Goal: Task Accomplishment & Management: Manage account settings

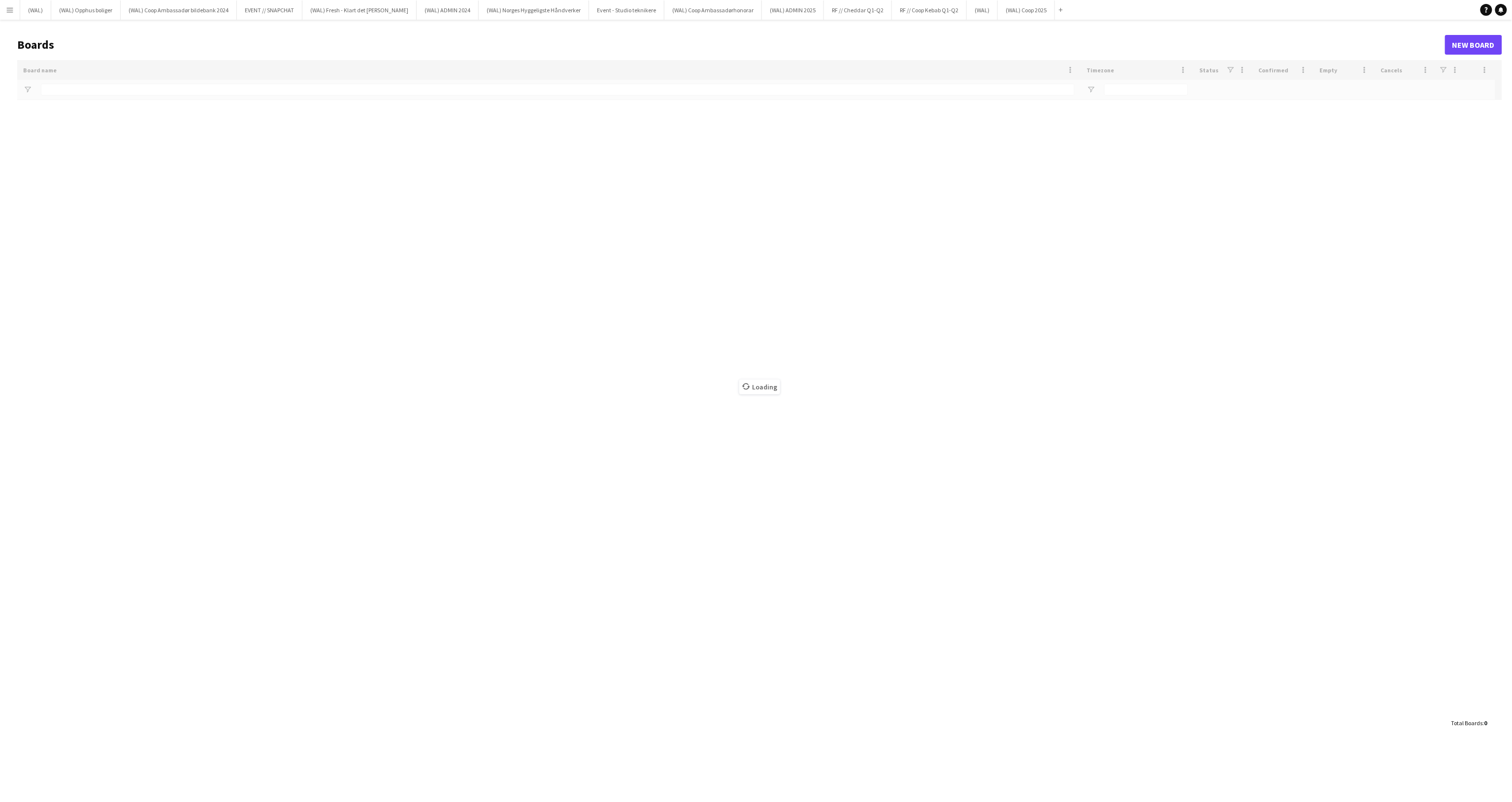
type input "****"
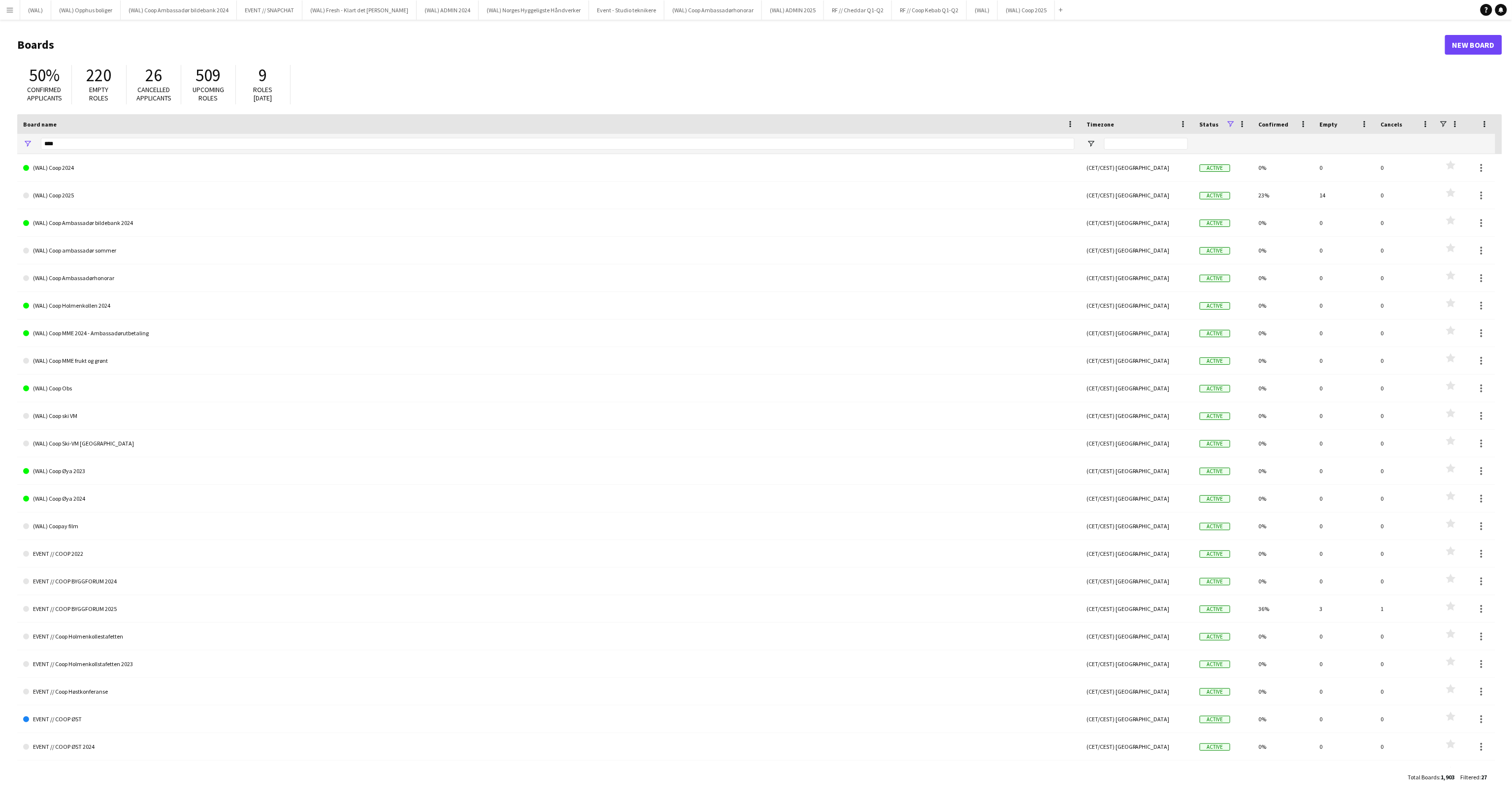
click at [613, 58] on header "Boards New Board" at bounding box center [759, 46] width 1485 height 31
click at [998, 11] on button "(WAL) Coop 2025 Close" at bounding box center [1026, 11] width 57 height 19
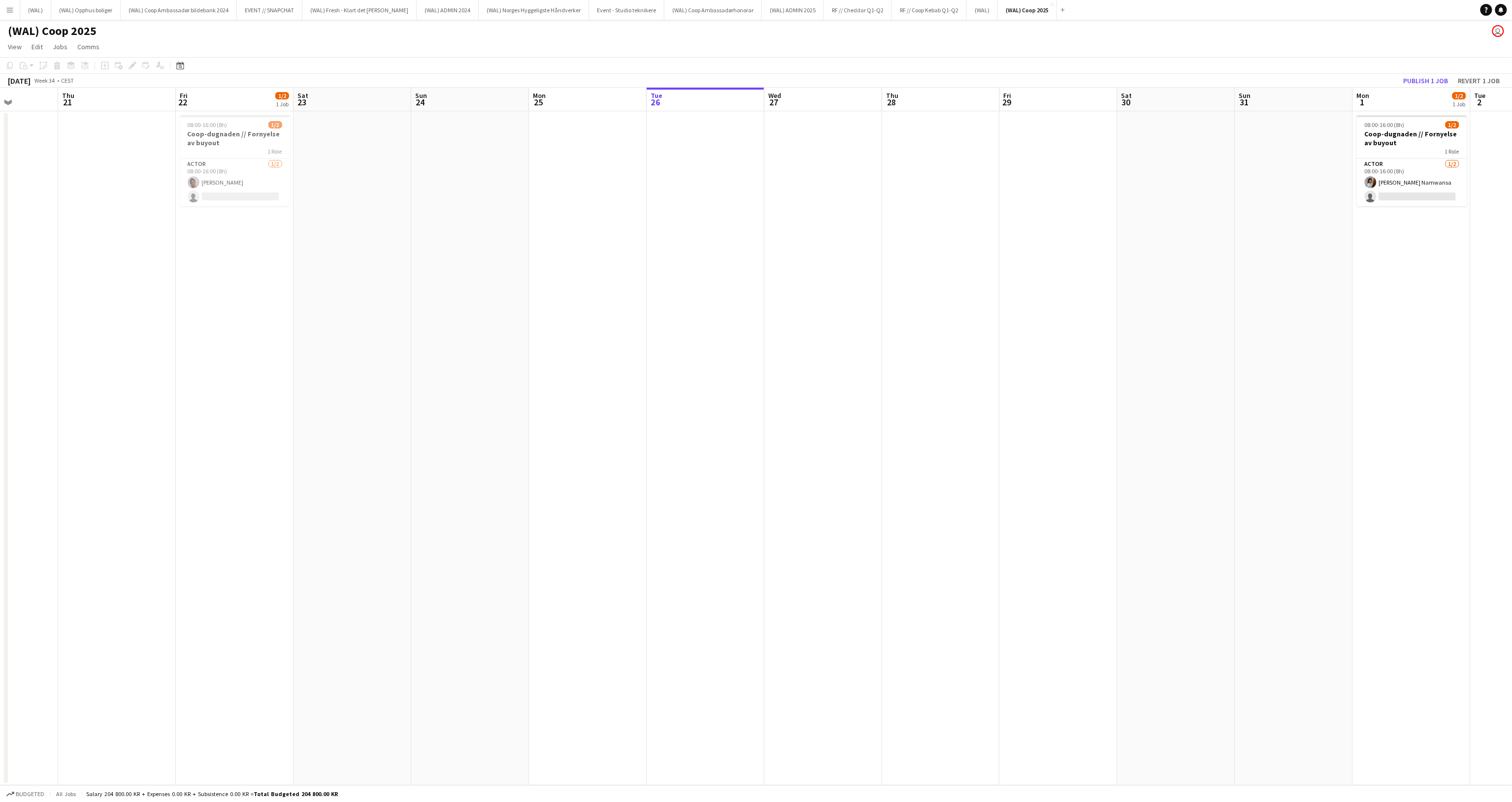
scroll to position [0, 294]
click at [233, 140] on h3 "Coop-dugnaden // Fornyelse av buyout" at bounding box center [235, 139] width 110 height 17
click at [657, 272] on app-date-cell at bounding box center [706, 448] width 118 height 674
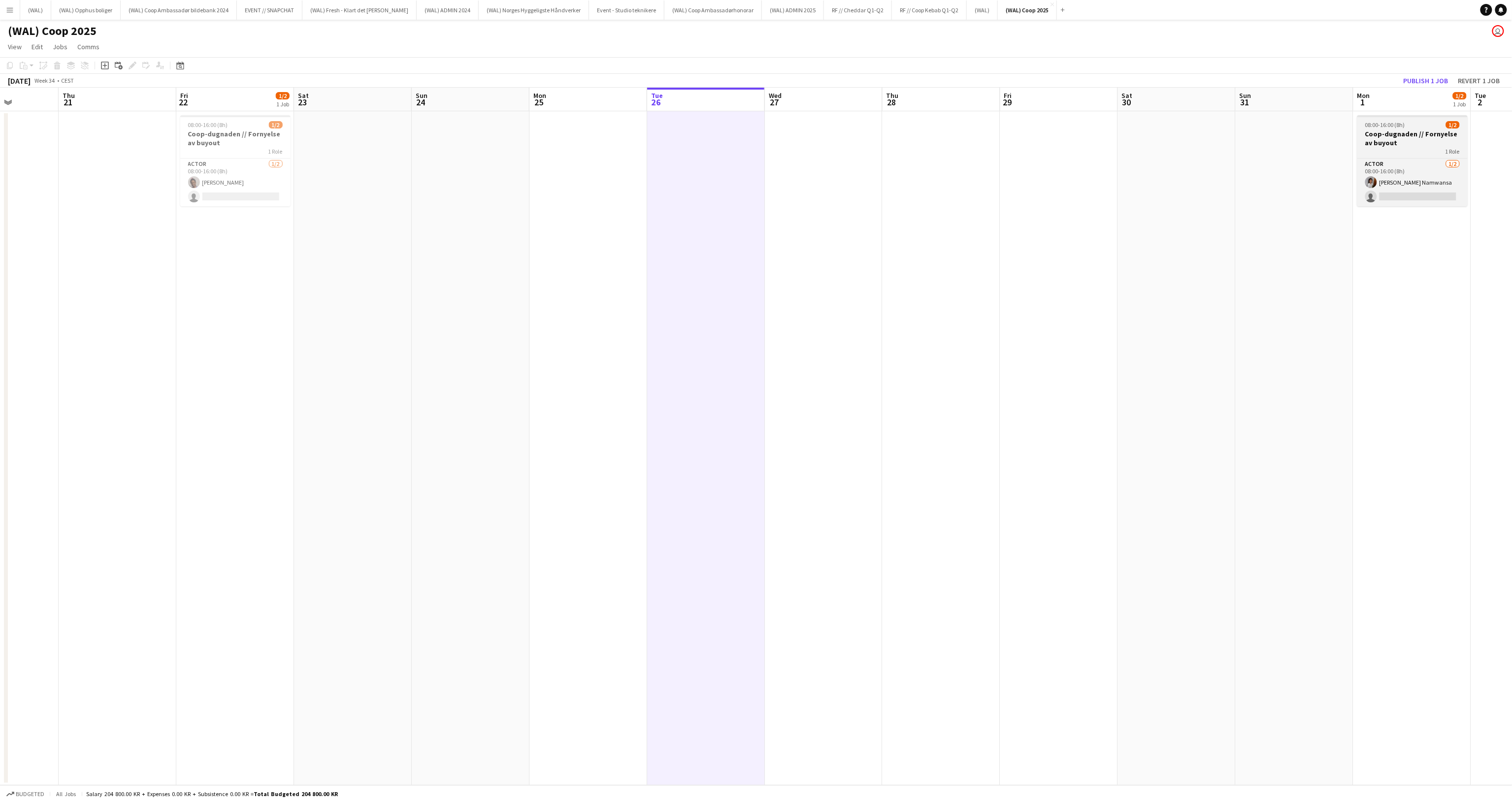
click at [1393, 142] on h3 "Coop-dugnaden // Fornyelse av buyout" at bounding box center [1413, 139] width 110 height 17
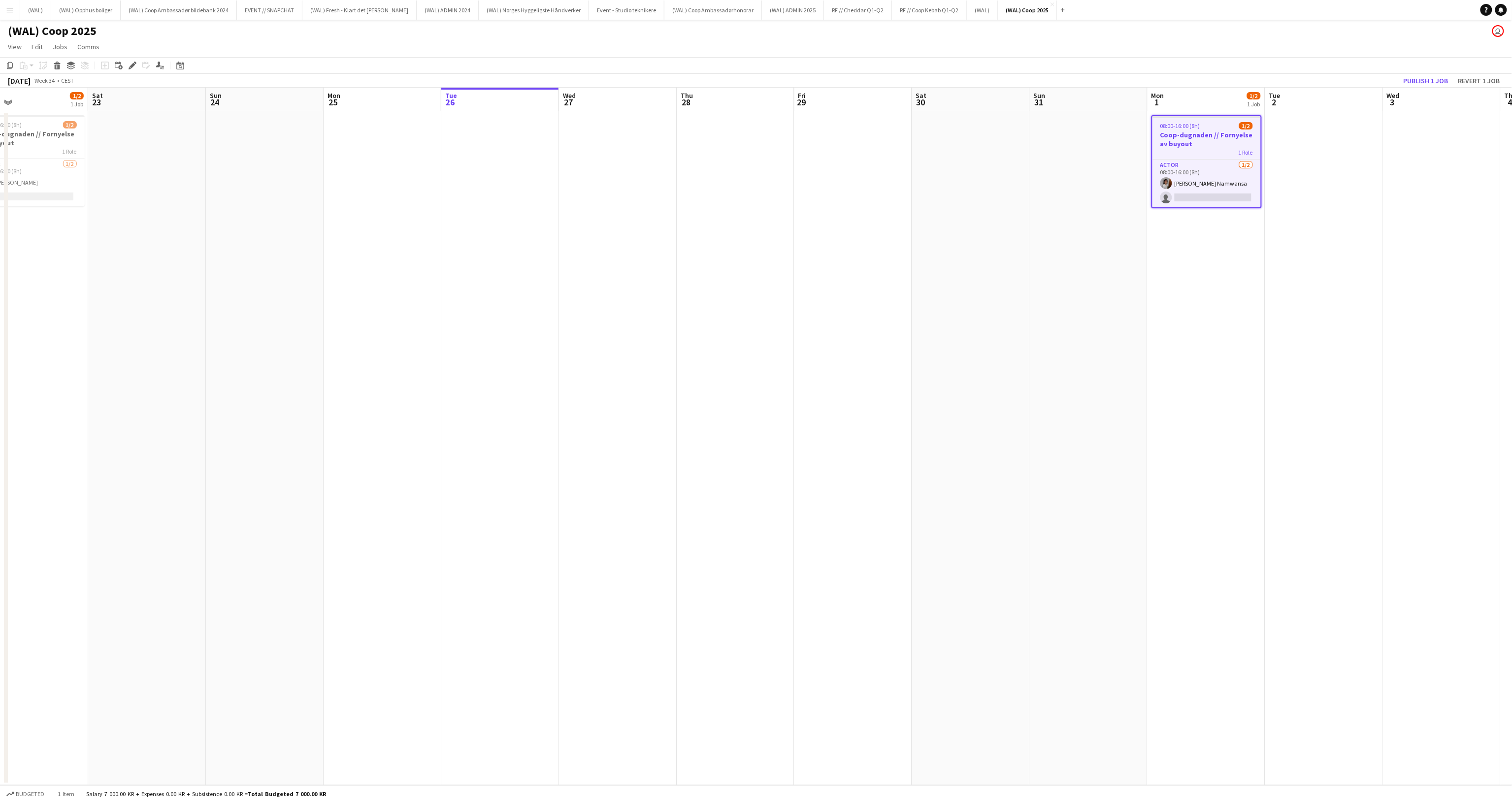
scroll to position [0, 376]
drag, startPoint x: 1427, startPoint y: 155, endPoint x: 1223, endPoint y: 161, distance: 204.1
click at [1228, 160] on app-calendar-viewport "Tue 19 Wed 20 Thu 21 Fri 22 1/2 1 Job Sat 23 Sun 24 Mon 25 Tue 26 Wed 27 Thu 28…" at bounding box center [756, 437] width 1512 height 698
click at [1188, 149] on div "1 Role" at bounding box center [1215, 152] width 108 height 8
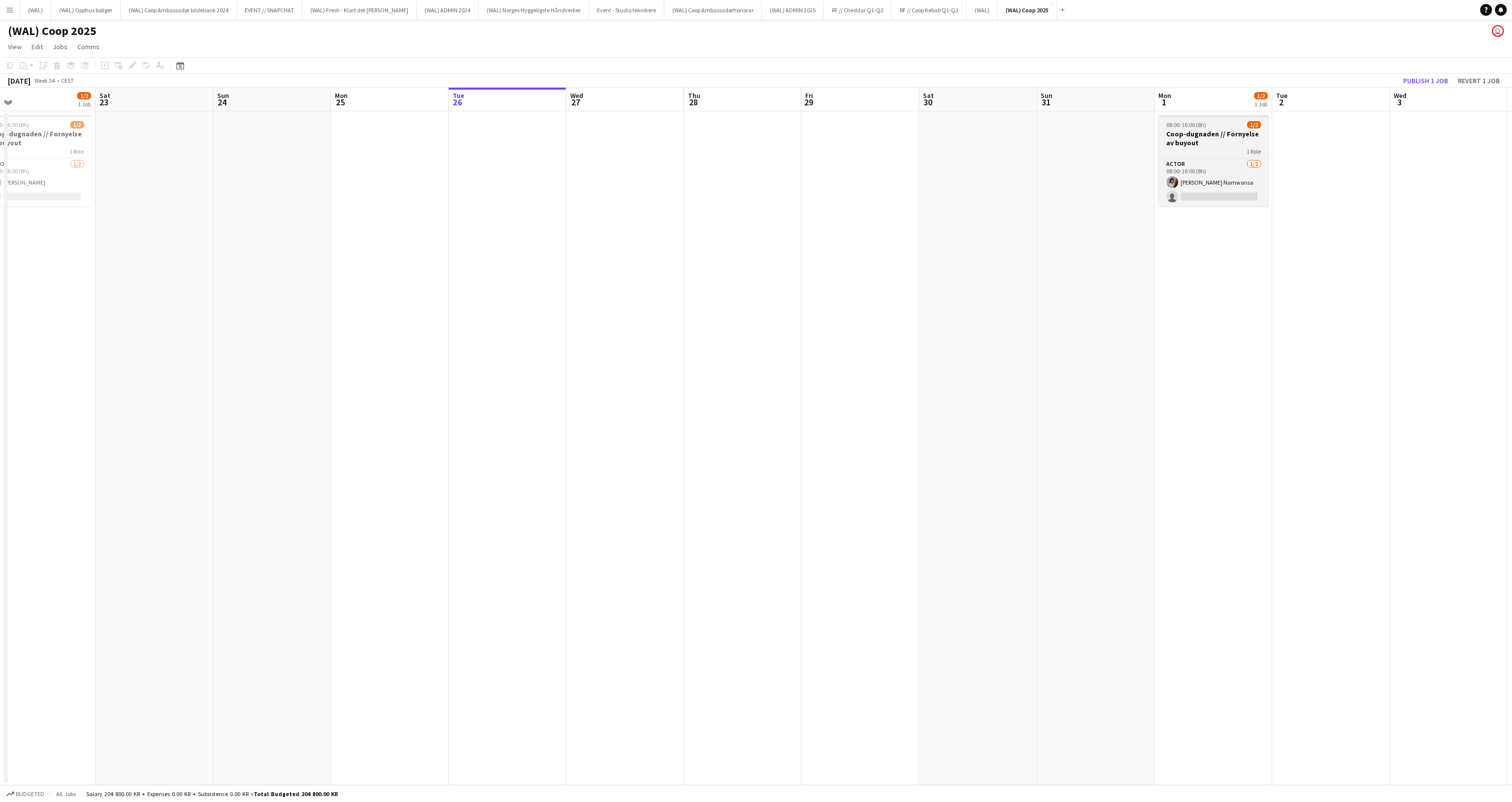
scroll to position [0, 375]
drag, startPoint x: 1205, startPoint y: 143, endPoint x: 1198, endPoint y: 144, distance: 7.1
click at [1205, 143] on h3 "Coop-dugnaden // Fornyelse av buyout" at bounding box center [1215, 139] width 110 height 17
click at [133, 64] on icon at bounding box center [133, 66] width 6 height 6
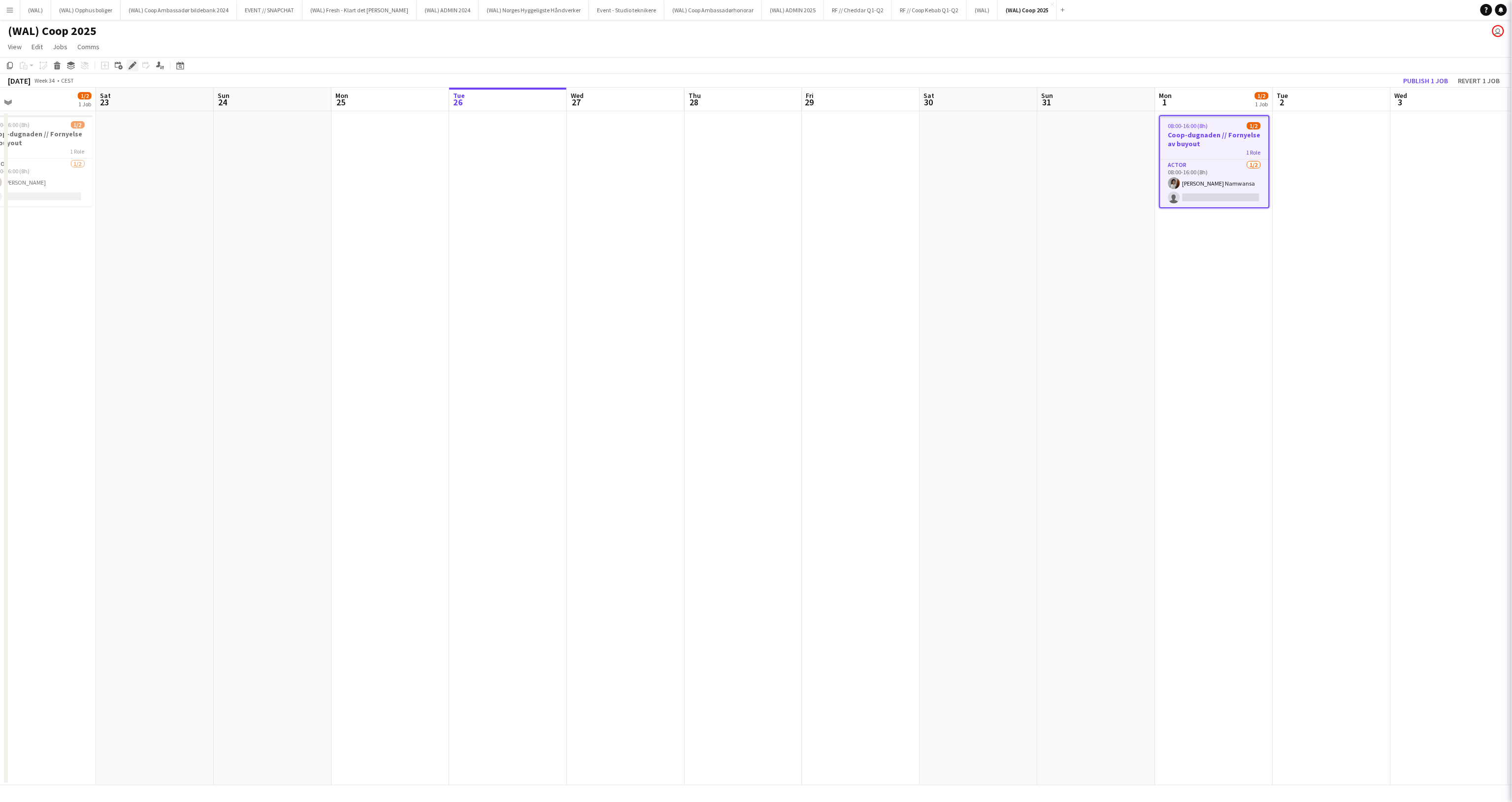
type input "*******"
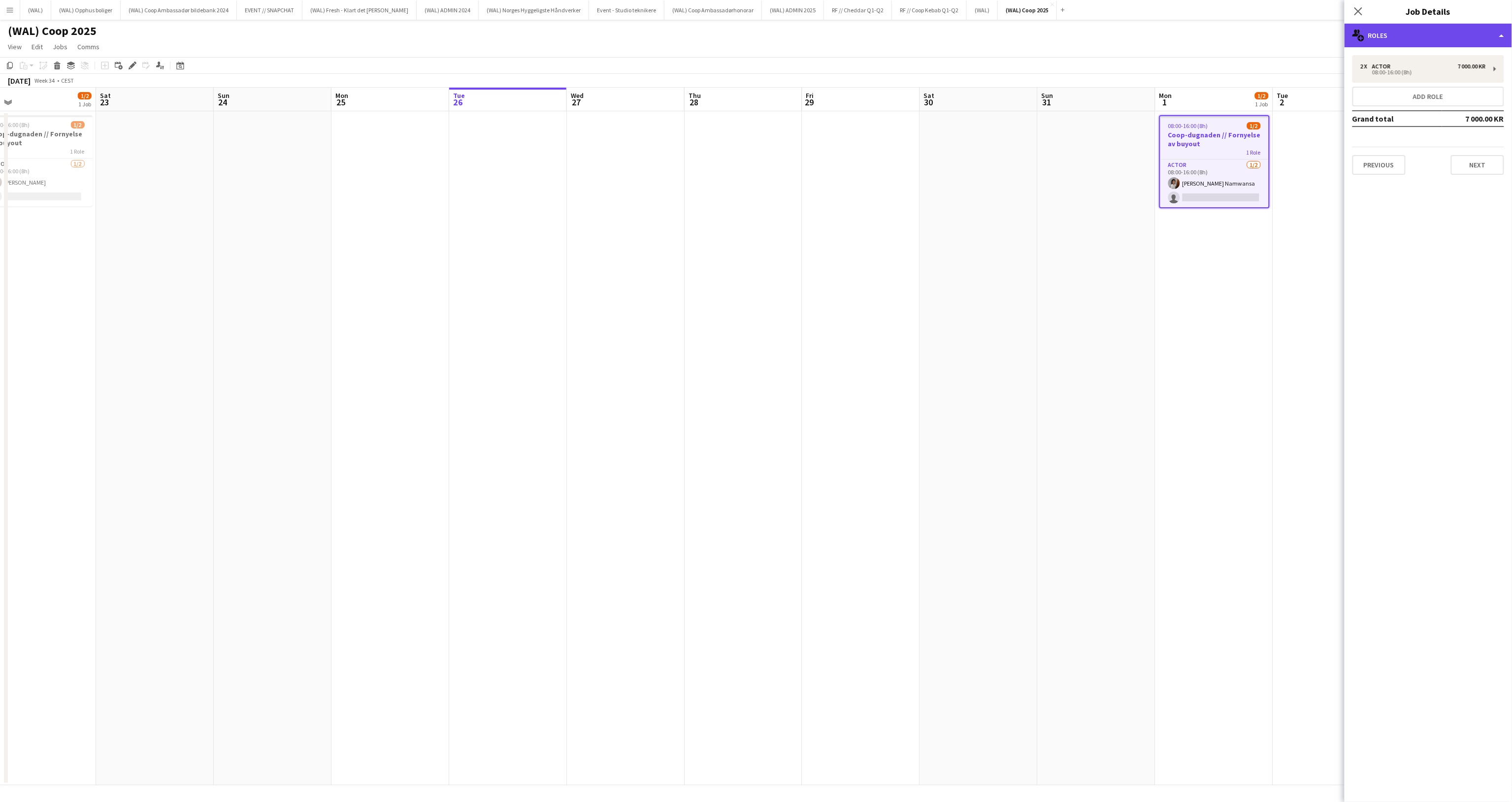
click at [1426, 31] on div "multiple-users-add Roles" at bounding box center [1428, 35] width 168 height 23
drag, startPoint x: 1426, startPoint y: 31, endPoint x: 1460, endPoint y: 154, distance: 127.6
click at [1460, 154] on div "**********" at bounding box center [1428, 413] width 168 height 779
click at [1460, 155] on button "Next" at bounding box center [1477, 165] width 53 height 19
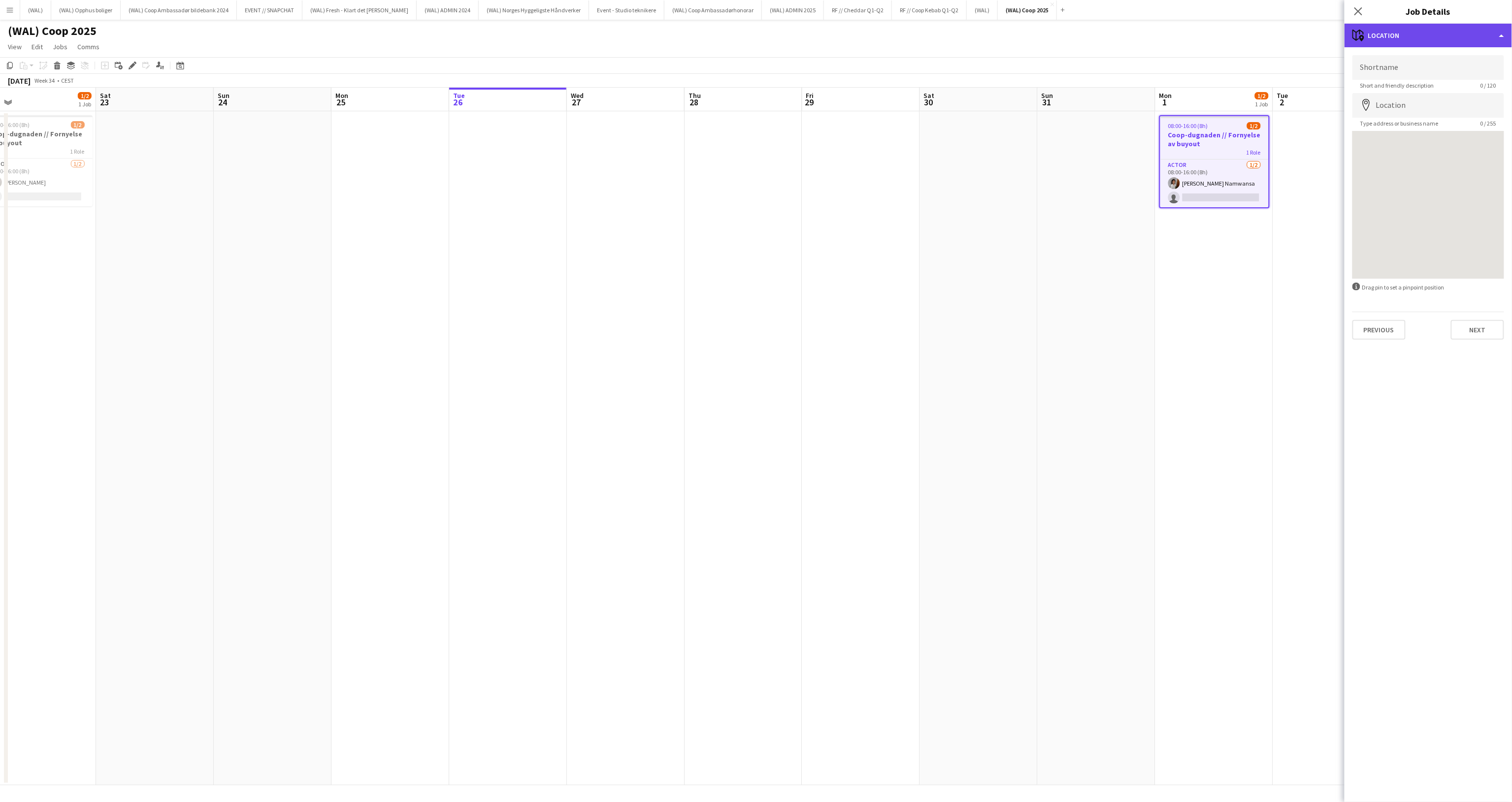
click at [1432, 44] on div "maps-pin-1 Location" at bounding box center [1428, 35] width 168 height 23
click at [1435, 149] on div "cog-double-3 Settings" at bounding box center [1461, 156] width 98 height 19
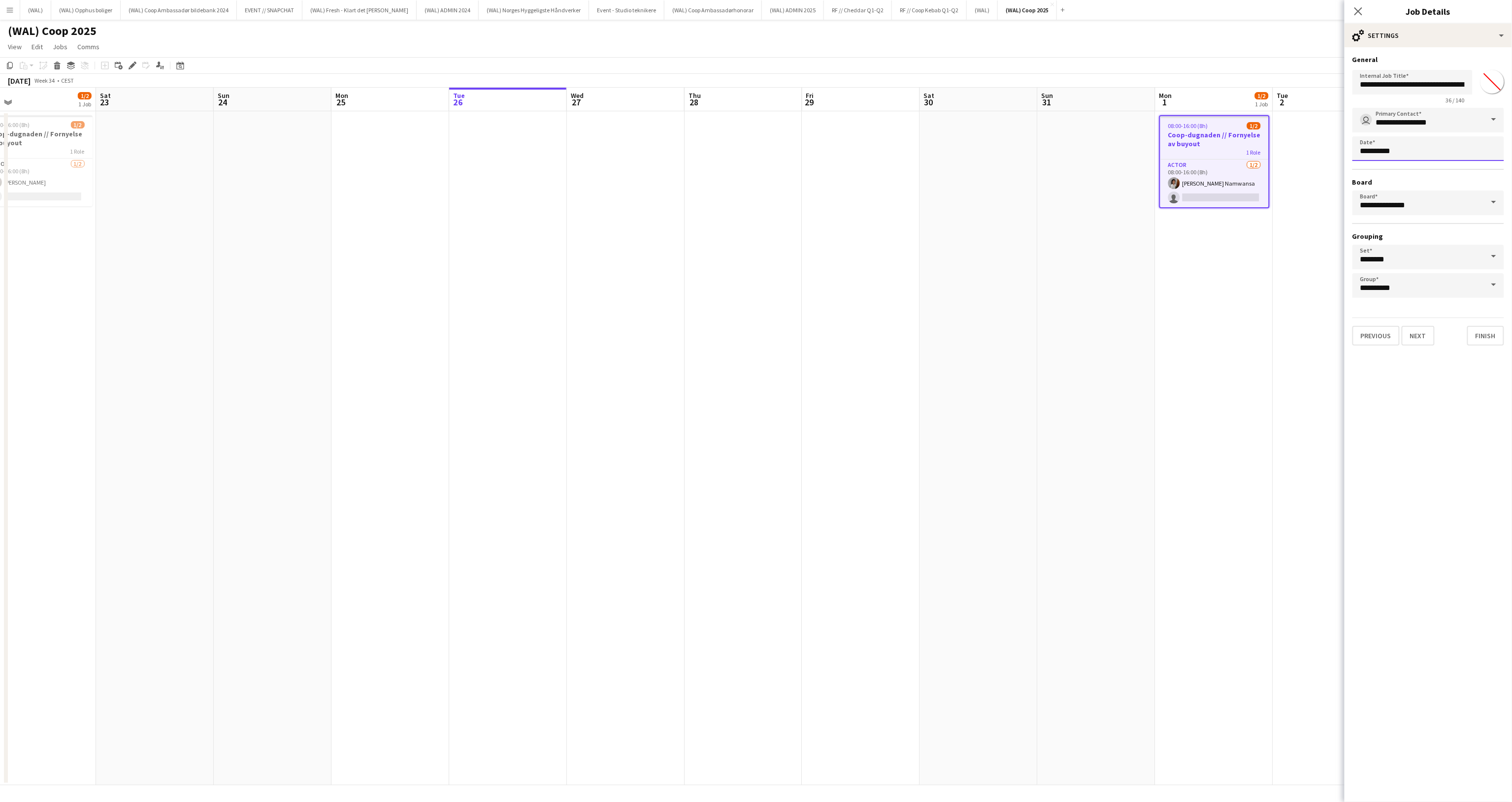
click at [1402, 154] on body "Menu Boards Boards Boards All jobs Status Workforce Workforce My Workforce Recr…" at bounding box center [756, 401] width 1512 height 802
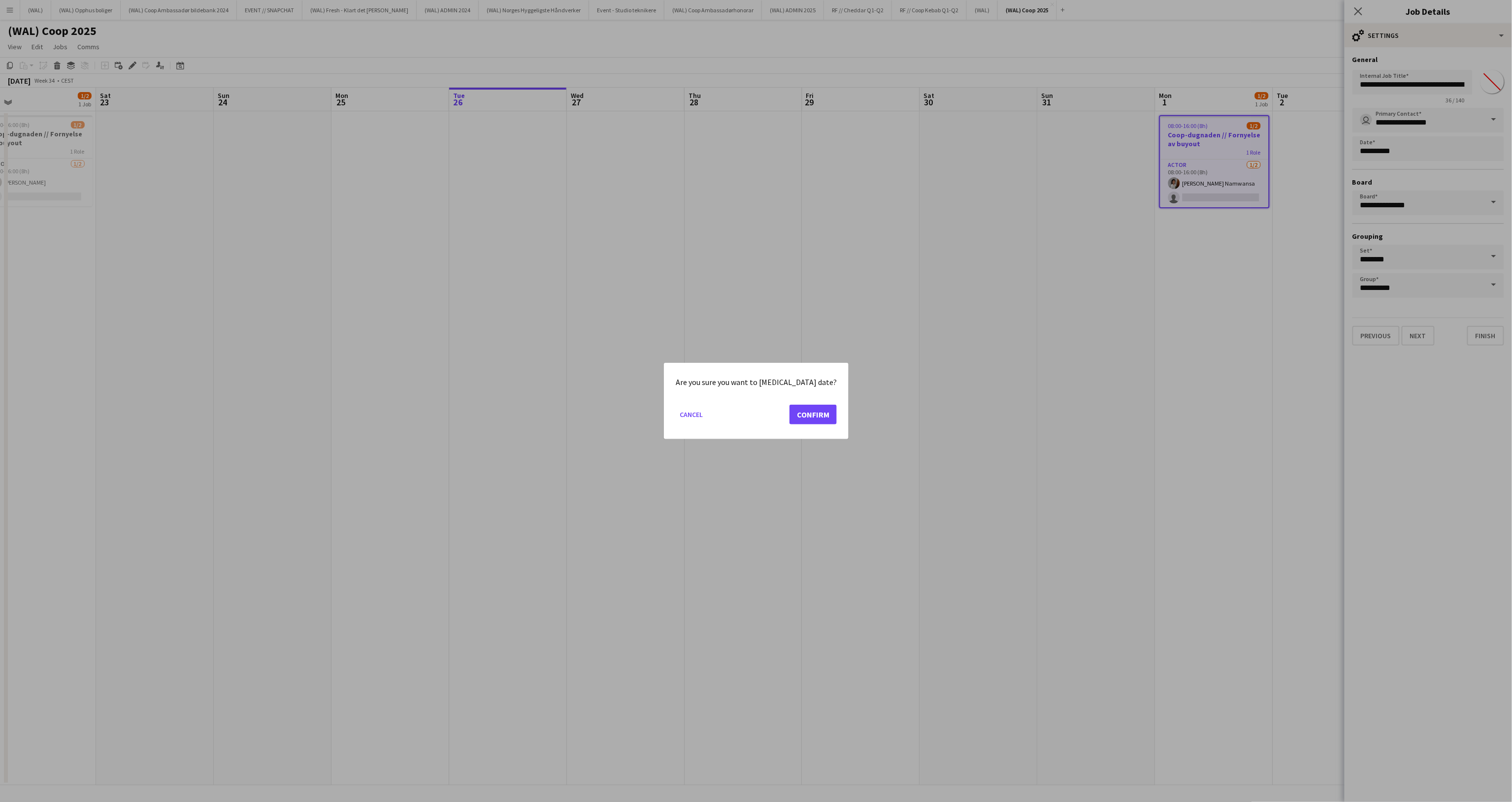
click at [789, 418] on button "Confirm" at bounding box center [813, 415] width 47 height 19
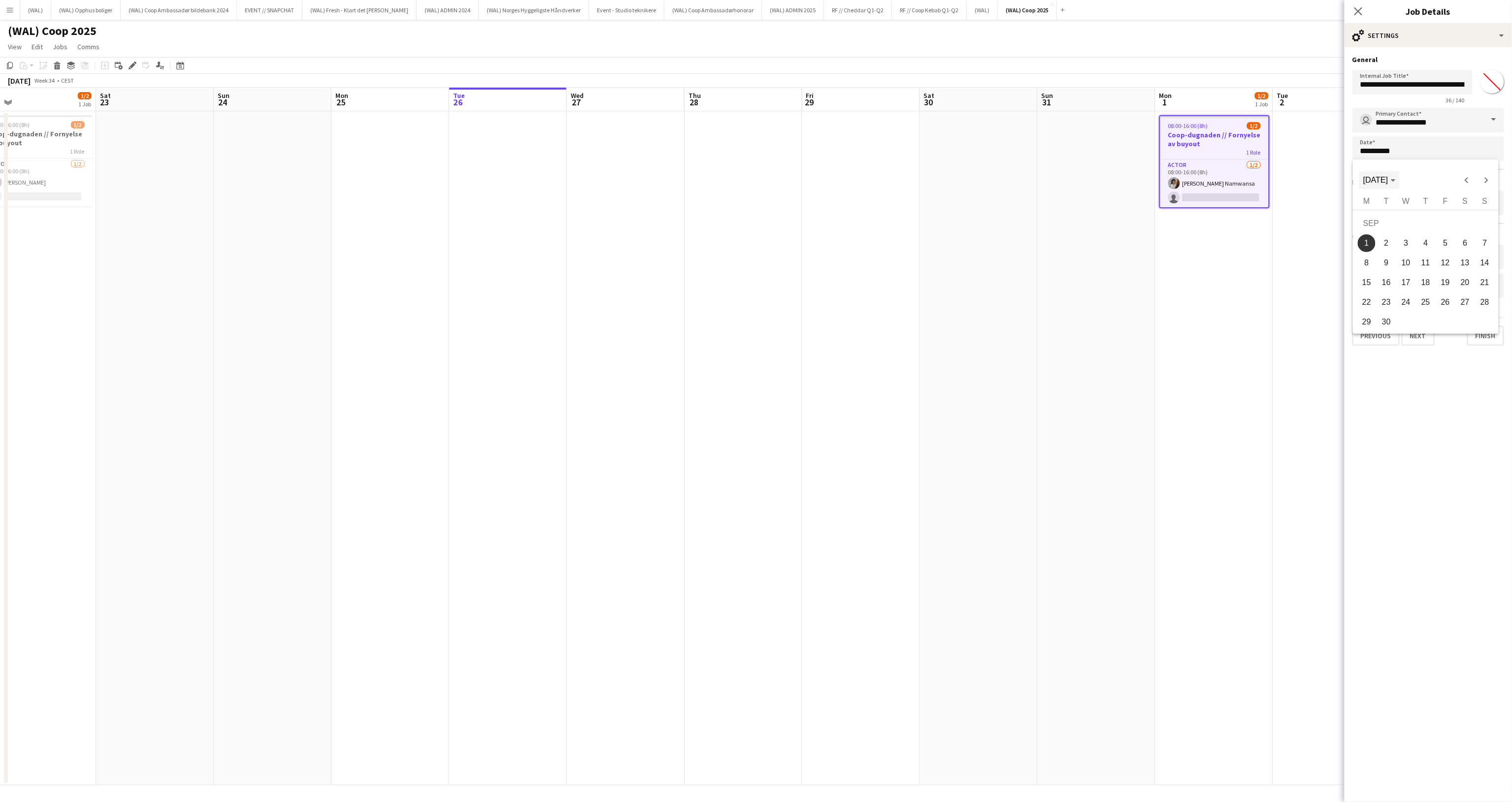
click at [1388, 179] on span "[DATE]" at bounding box center [1375, 180] width 24 height 9
click at [1413, 245] on span "2025" at bounding box center [1408, 250] width 31 height 17
click at [1482, 249] on span "AUG" at bounding box center [1477, 250] width 31 height 17
click at [1386, 298] on span "26" at bounding box center [1386, 305] width 17 height 17
type input "**********"
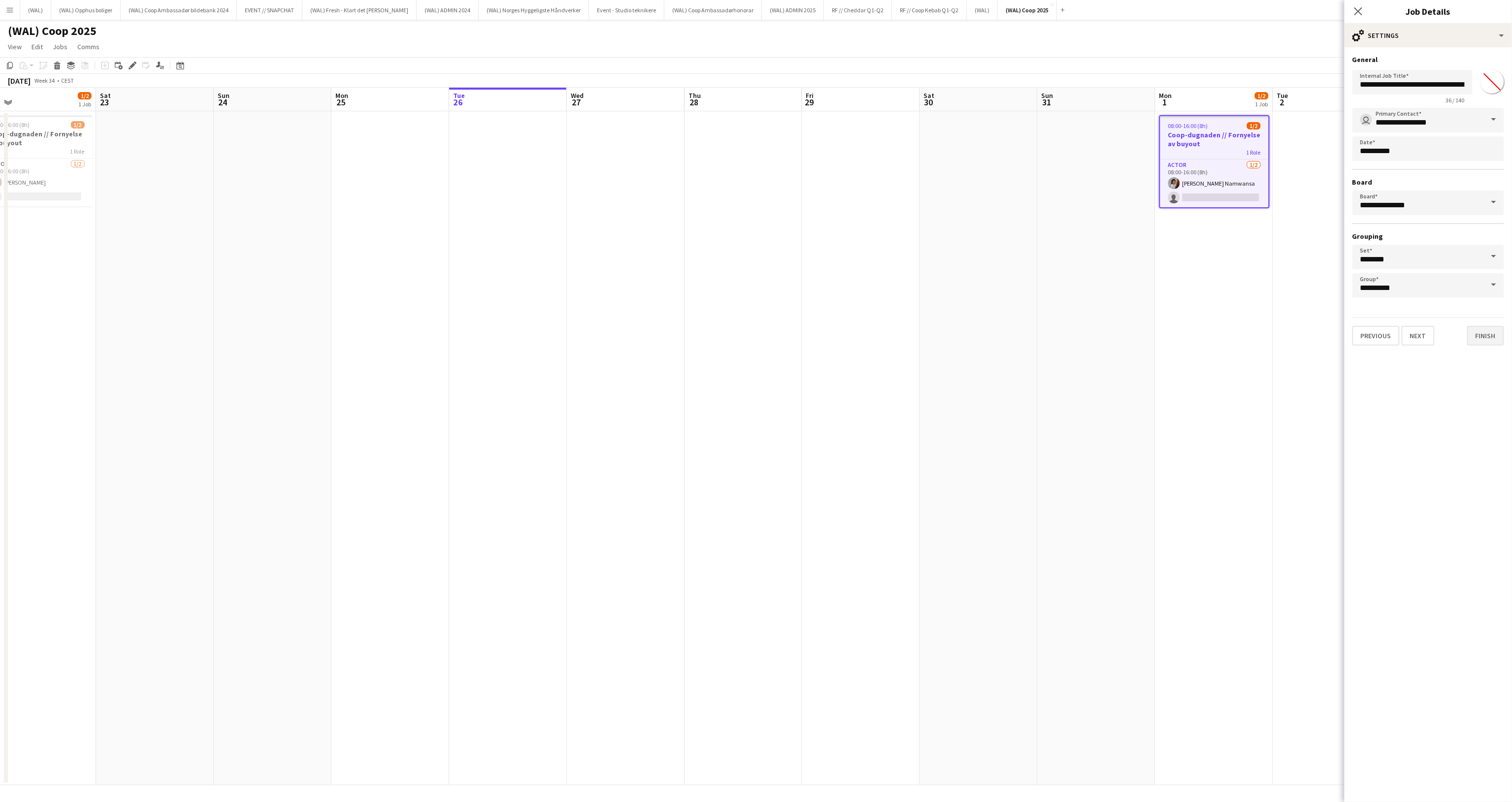
click at [1492, 331] on button "Finish" at bounding box center [1486, 336] width 37 height 19
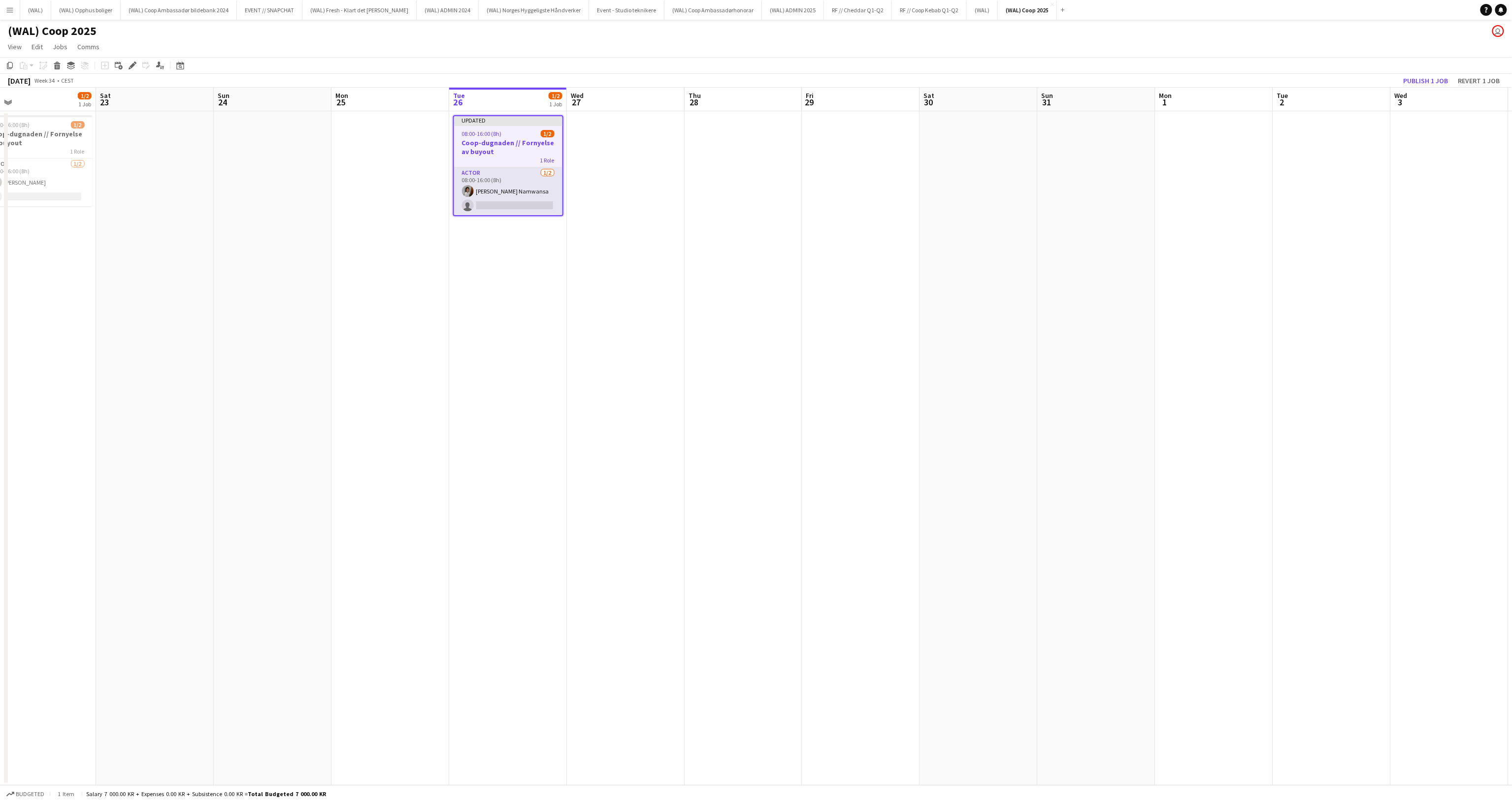
drag, startPoint x: 547, startPoint y: 282, endPoint x: 518, endPoint y: 200, distance: 87.0
click at [547, 280] on app-date-cell "Updated 08:00-16:00 (8h) 1/2 Coop-dugnaden // Fornyelse av buyout 1 Role Actor …" at bounding box center [509, 448] width 118 height 674
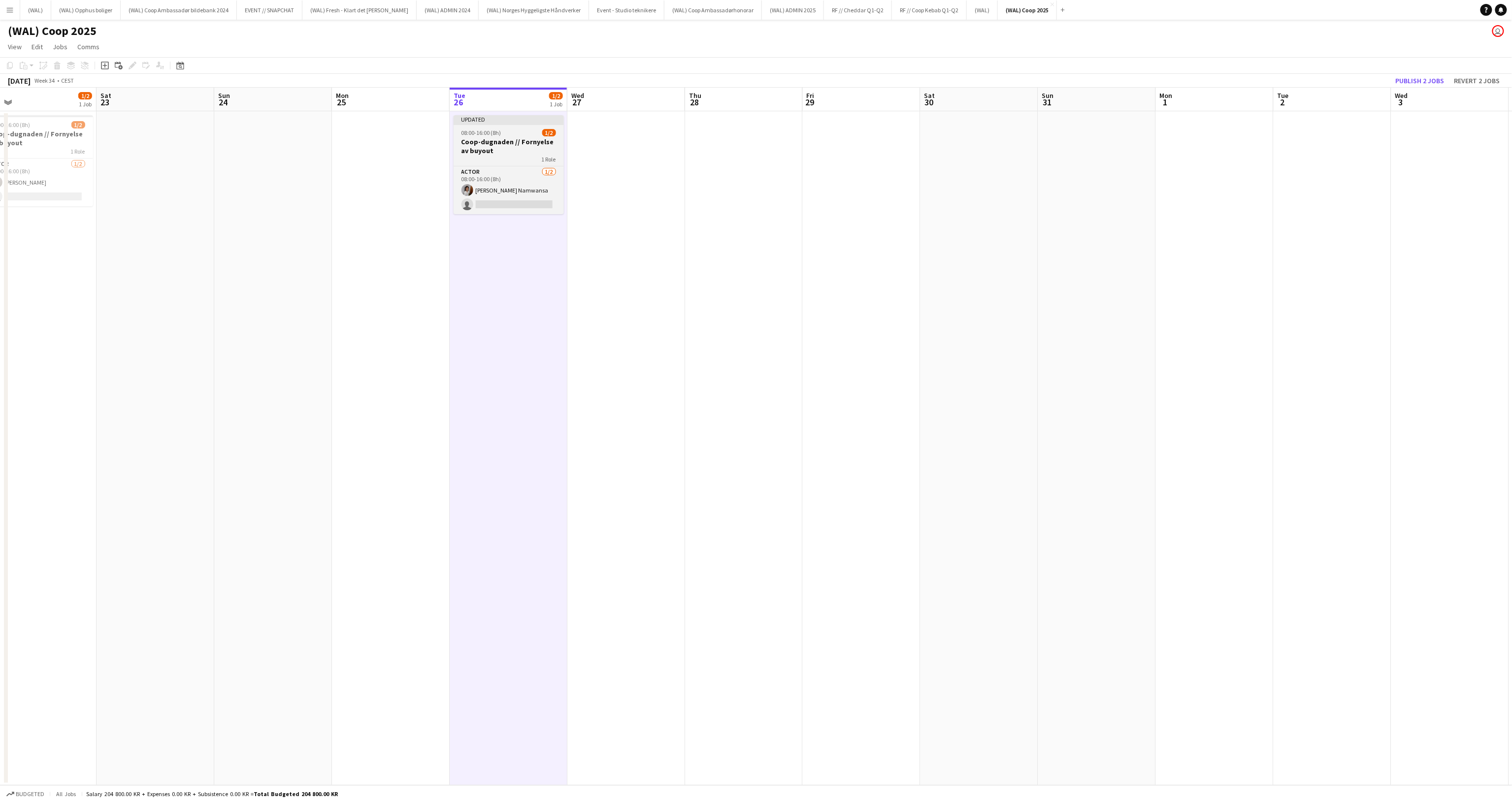
click at [531, 148] on h3 "Coop-dugnaden // Fornyelse av buyout" at bounding box center [509, 146] width 110 height 17
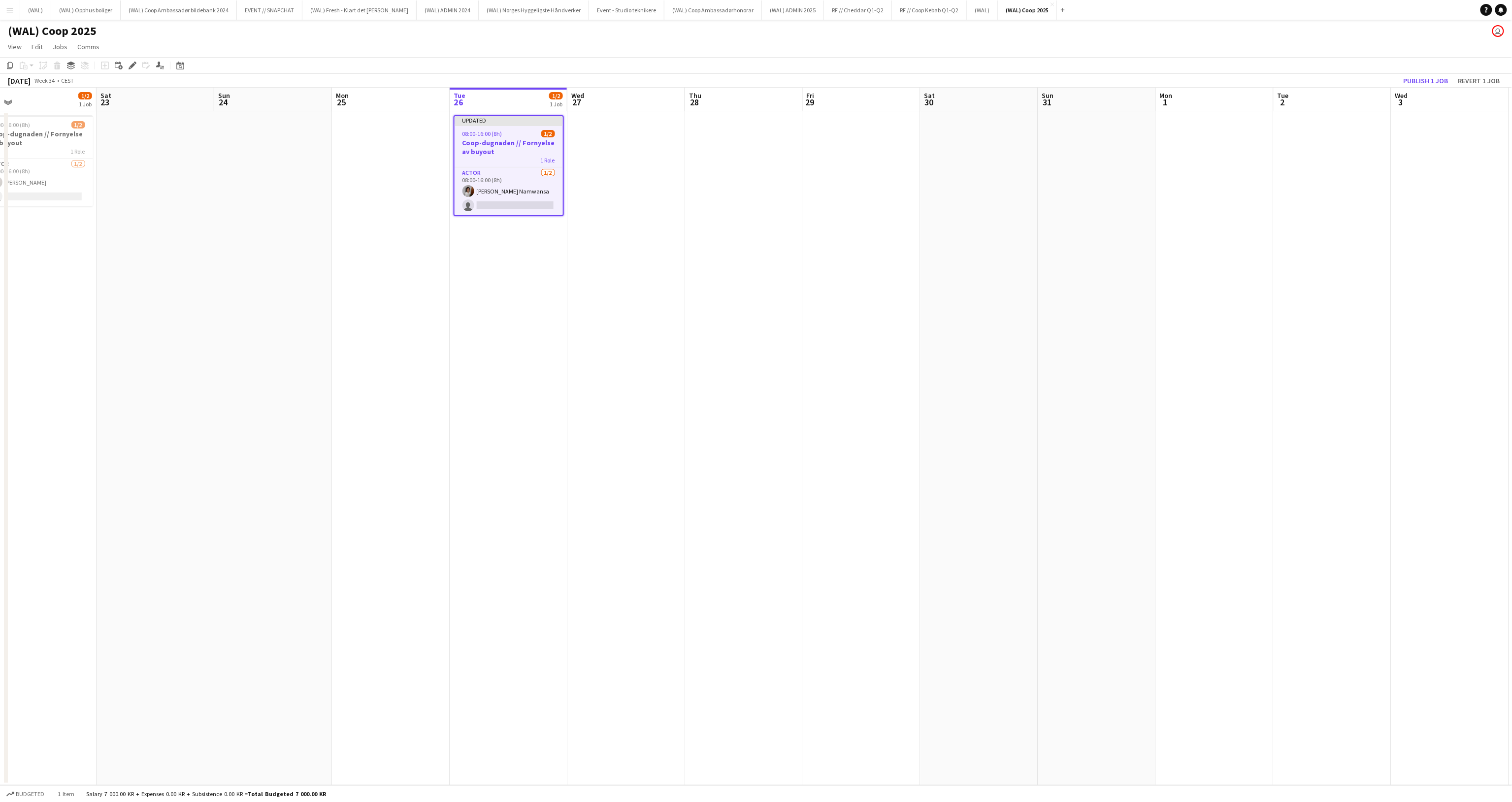
scroll to position [0, 231]
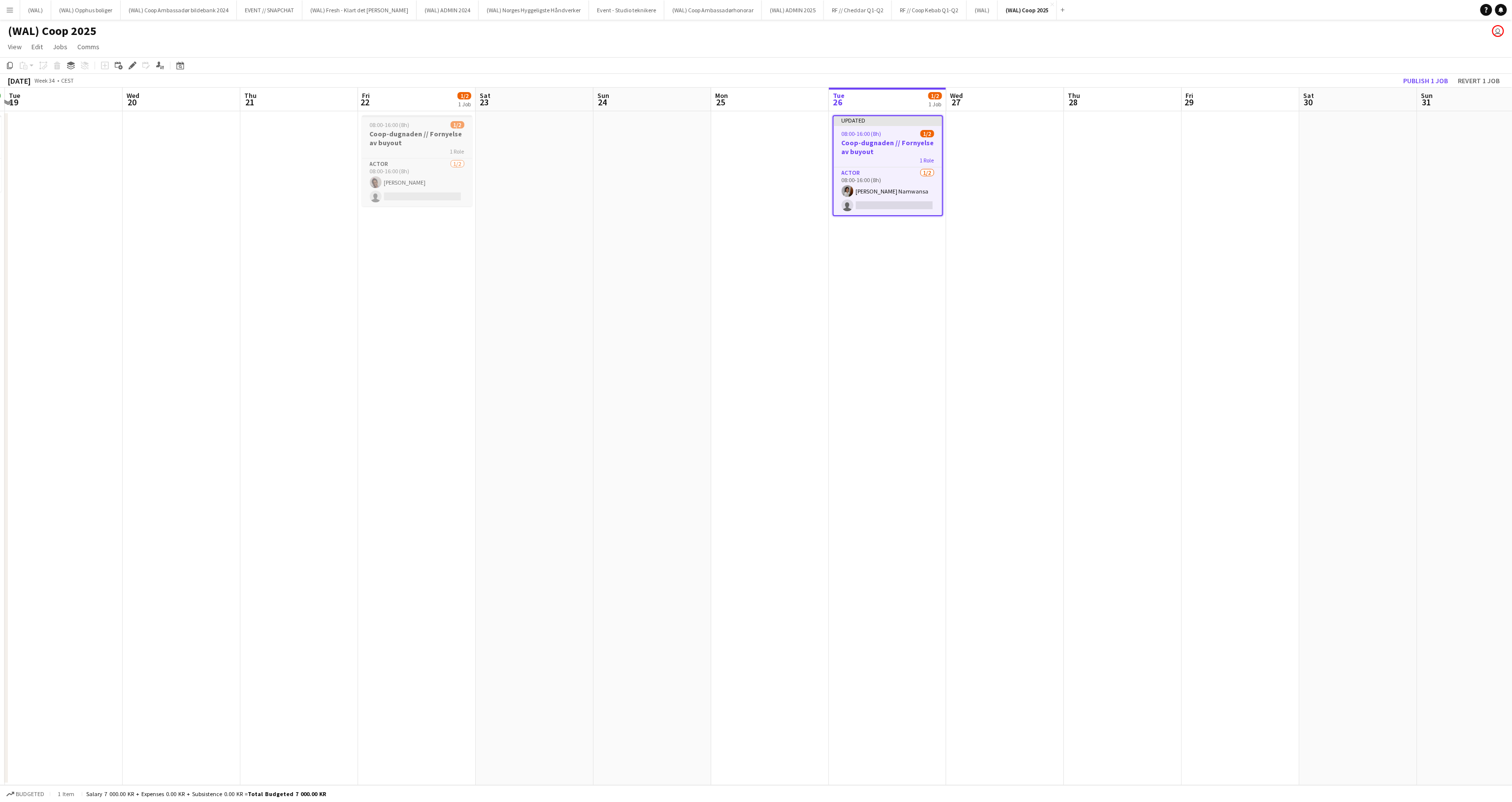
click at [448, 142] on h3 "Coop-dugnaden // Fornyelse av buyout" at bounding box center [417, 139] width 110 height 17
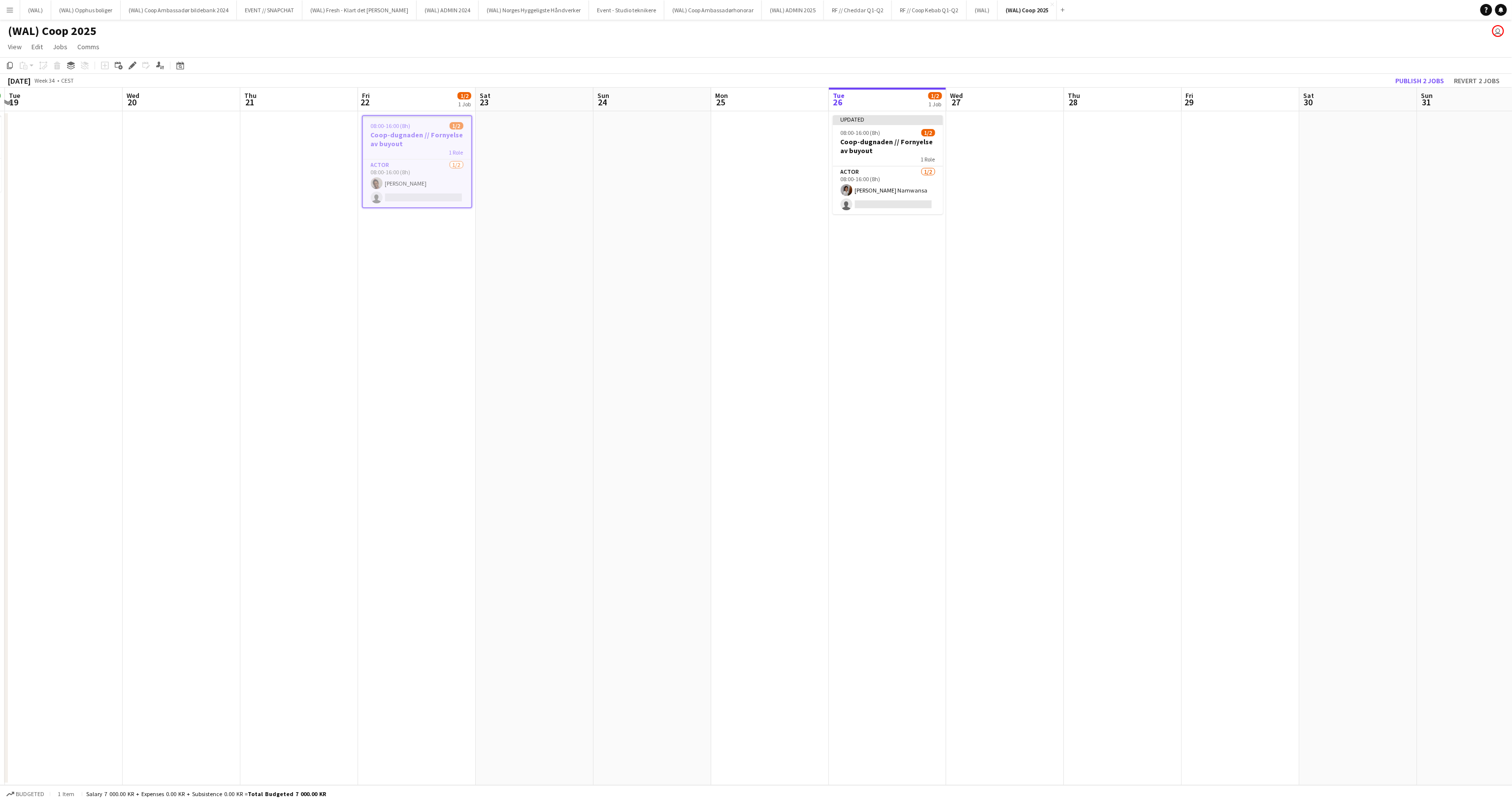
click at [1039, 167] on app-date-cell at bounding box center [1005, 448] width 118 height 674
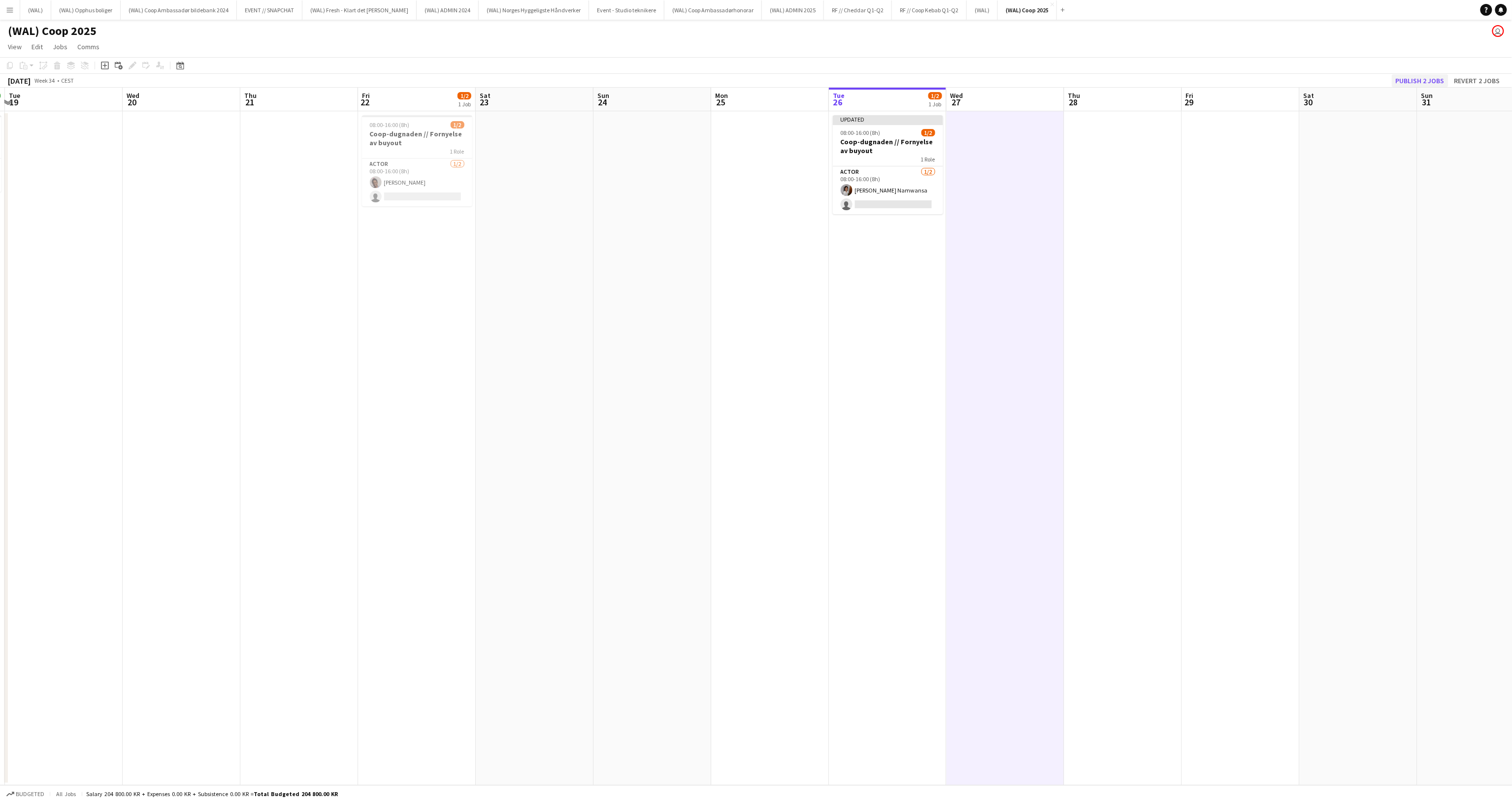
click at [1440, 77] on button "Publish 2 jobs" at bounding box center [1420, 80] width 56 height 13
drag, startPoint x: 909, startPoint y: 133, endPoint x: 898, endPoint y: 131, distance: 11.2
click at [909, 133] on div "08:00-16:00 (8h) 1/2" at bounding box center [888, 133] width 110 height 8
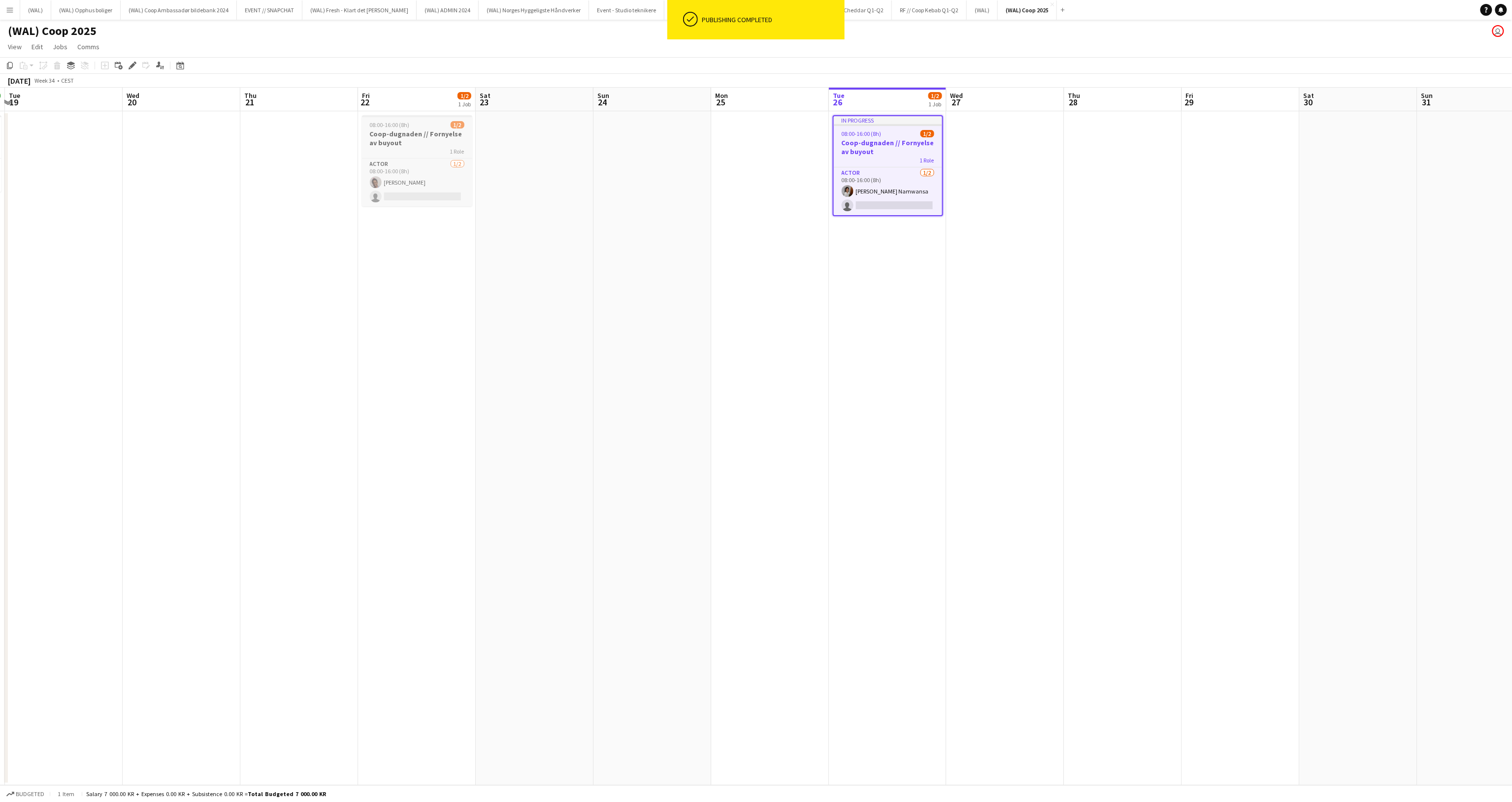
click at [441, 134] on h3 "Coop-dugnaden // Fornyelse av buyout" at bounding box center [417, 139] width 110 height 17
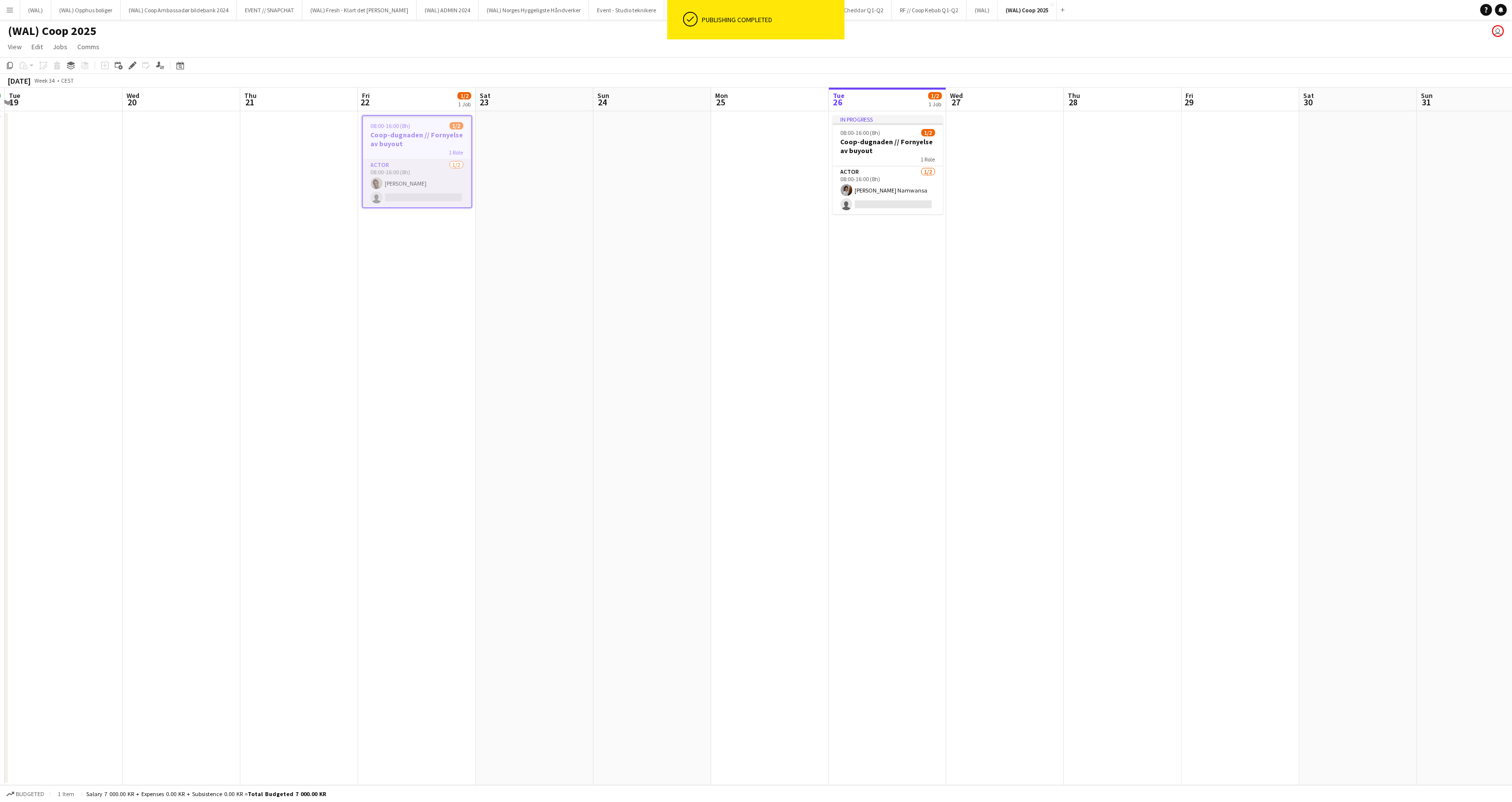
click at [418, 174] on app-card-role "Actor [DATE] 08:00-16:00 (8h) [PERSON_NAME] single-neutral-actions" at bounding box center [417, 183] width 108 height 47
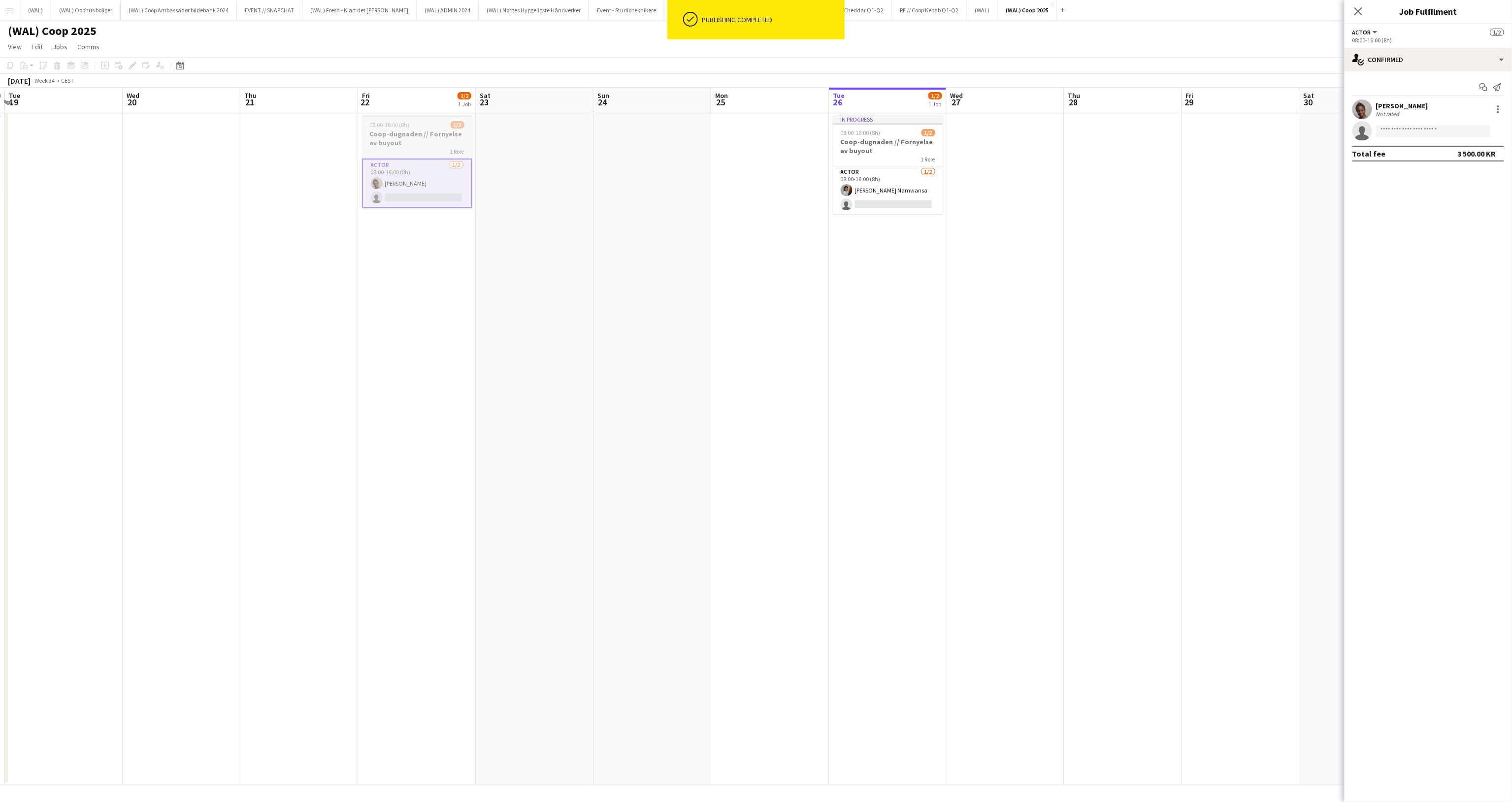
click at [401, 141] on h3 "Coop-dugnaden // Fornyelse av buyout" at bounding box center [417, 139] width 110 height 17
click at [135, 68] on icon "Edit" at bounding box center [133, 66] width 8 height 8
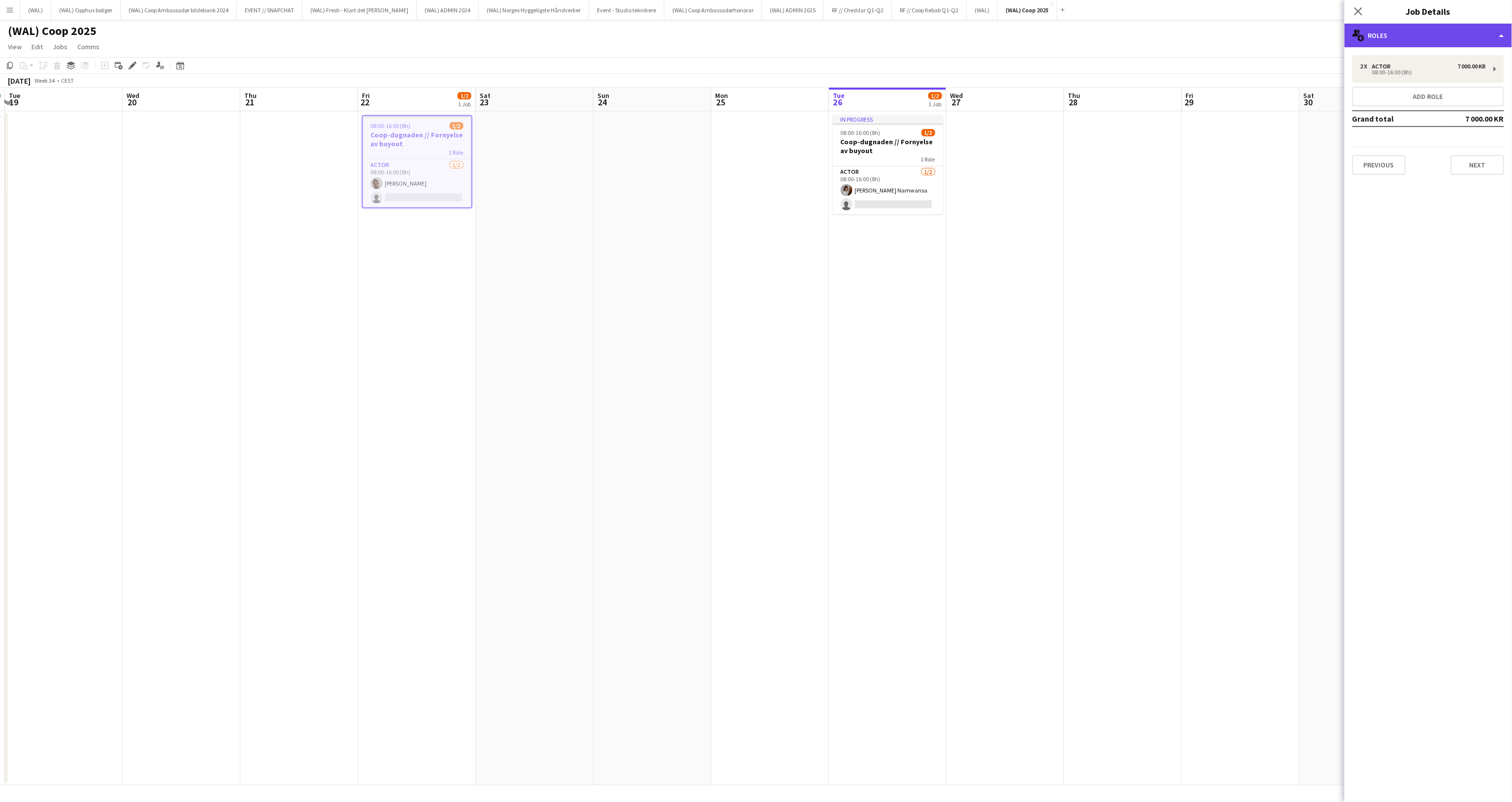
click at [1503, 40] on div "multiple-users-add Roles" at bounding box center [1428, 35] width 168 height 23
drag, startPoint x: 1461, startPoint y: 152, endPoint x: 1466, endPoint y: 108, distance: 44.3
click at [1466, 108] on div "multiple-users-add Roles maps-pin-1 Location ads-window Job Ad tags-double Labe…" at bounding box center [1461, 117] width 98 height 147
click at [1462, 112] on div "tags-double Labels" at bounding box center [1461, 116] width 98 height 19
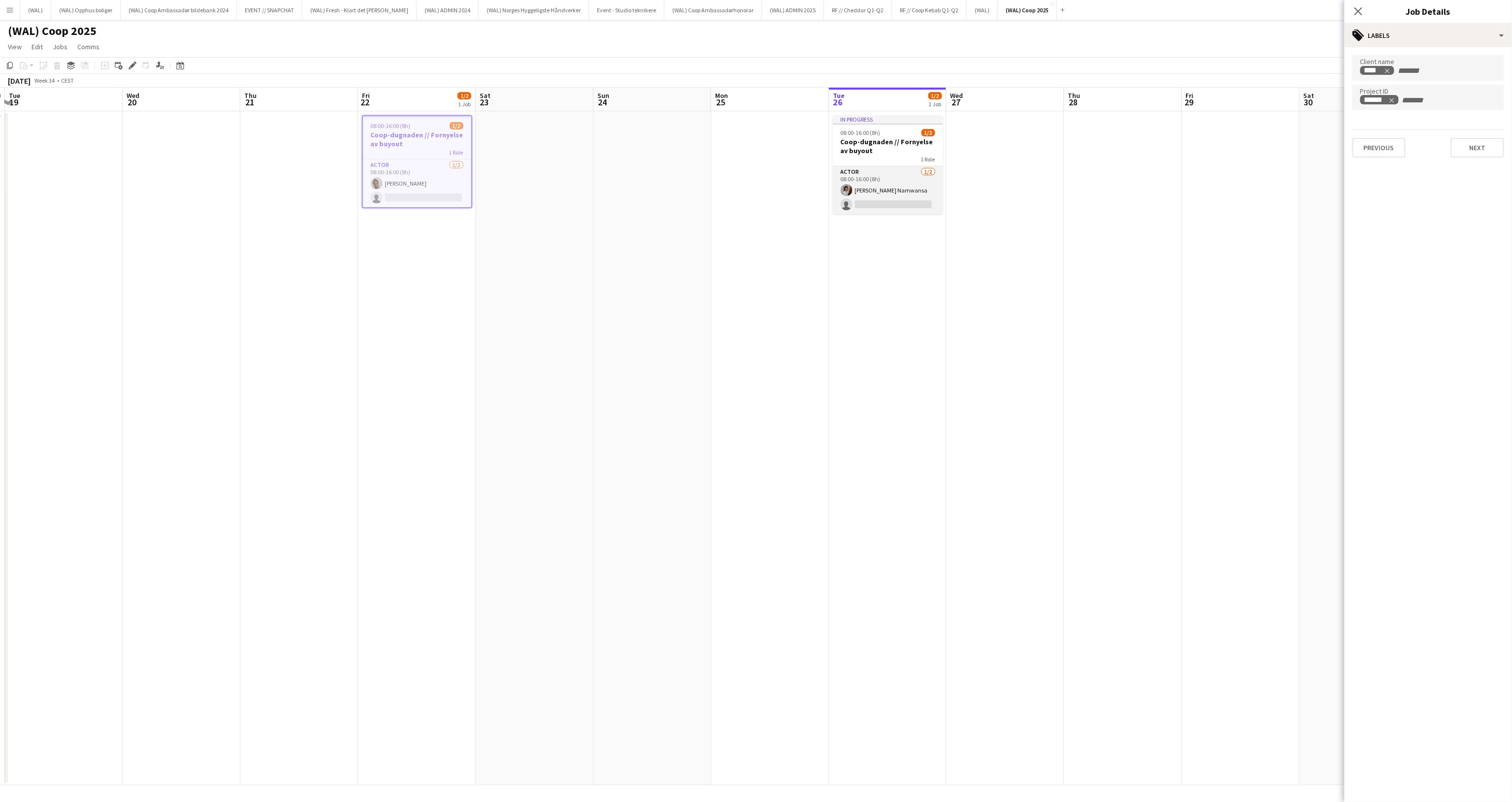
click at [893, 182] on app-card-role "Actor [DATE] 08:00-16:00 (8h) [PERSON_NAME] single-neutral-actions" at bounding box center [888, 190] width 110 height 47
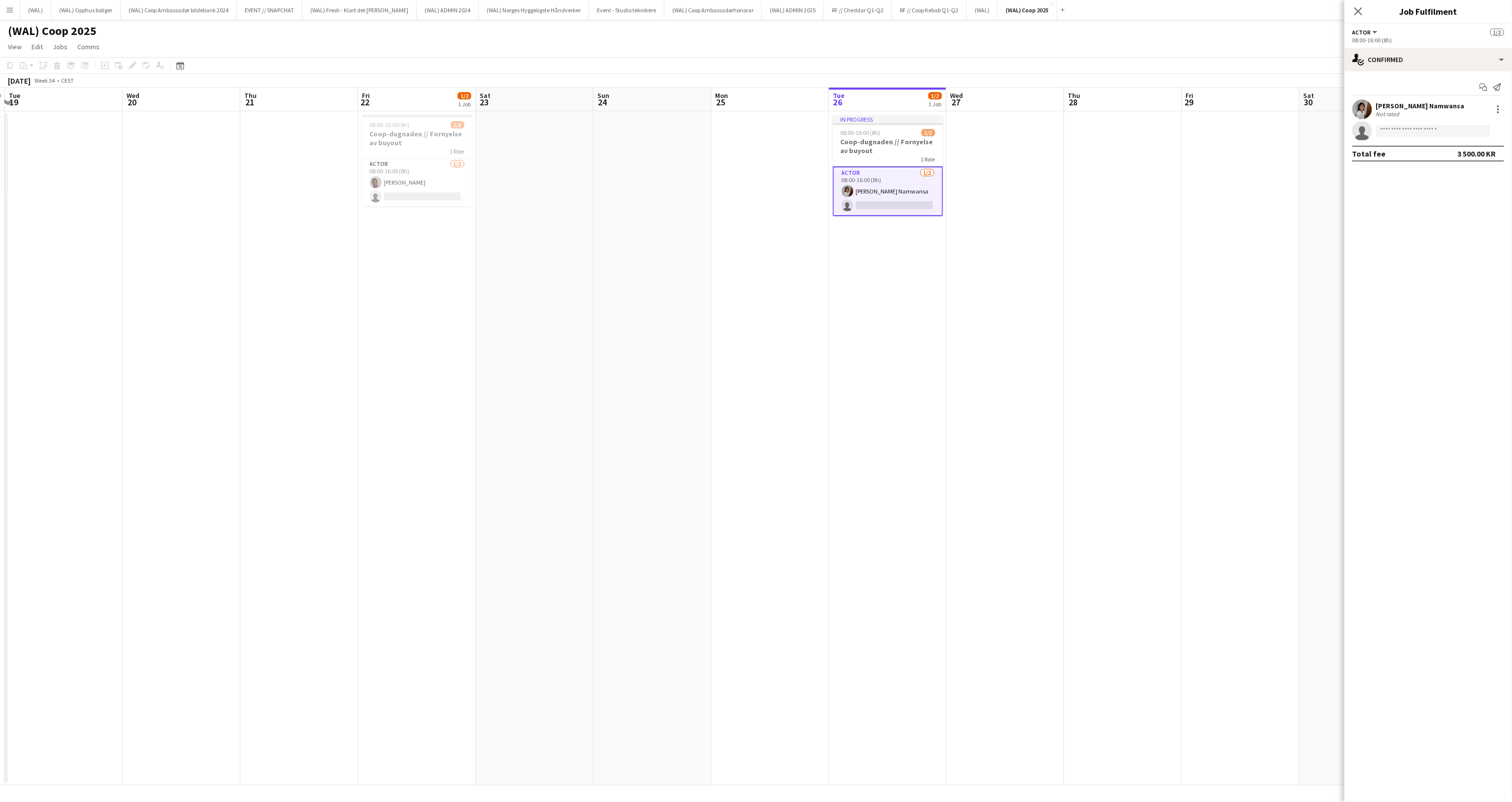
click at [1373, 32] on button "Actor" at bounding box center [1365, 32] width 26 height 8
drag, startPoint x: 1459, startPoint y: 36, endPoint x: 1450, endPoint y: 59, distance: 24.7
click at [1459, 36] on app-options-switcher "Actor All roles Actor [DATE] 08:00-16:00 (8h)" at bounding box center [1428, 35] width 168 height 24
click at [1450, 60] on div "single-neutral-actions-check-2 Confirmed" at bounding box center [1428, 59] width 168 height 23
click at [1457, 222] on div "pen-write Job Details" at bounding box center [1461, 221] width 98 height 19
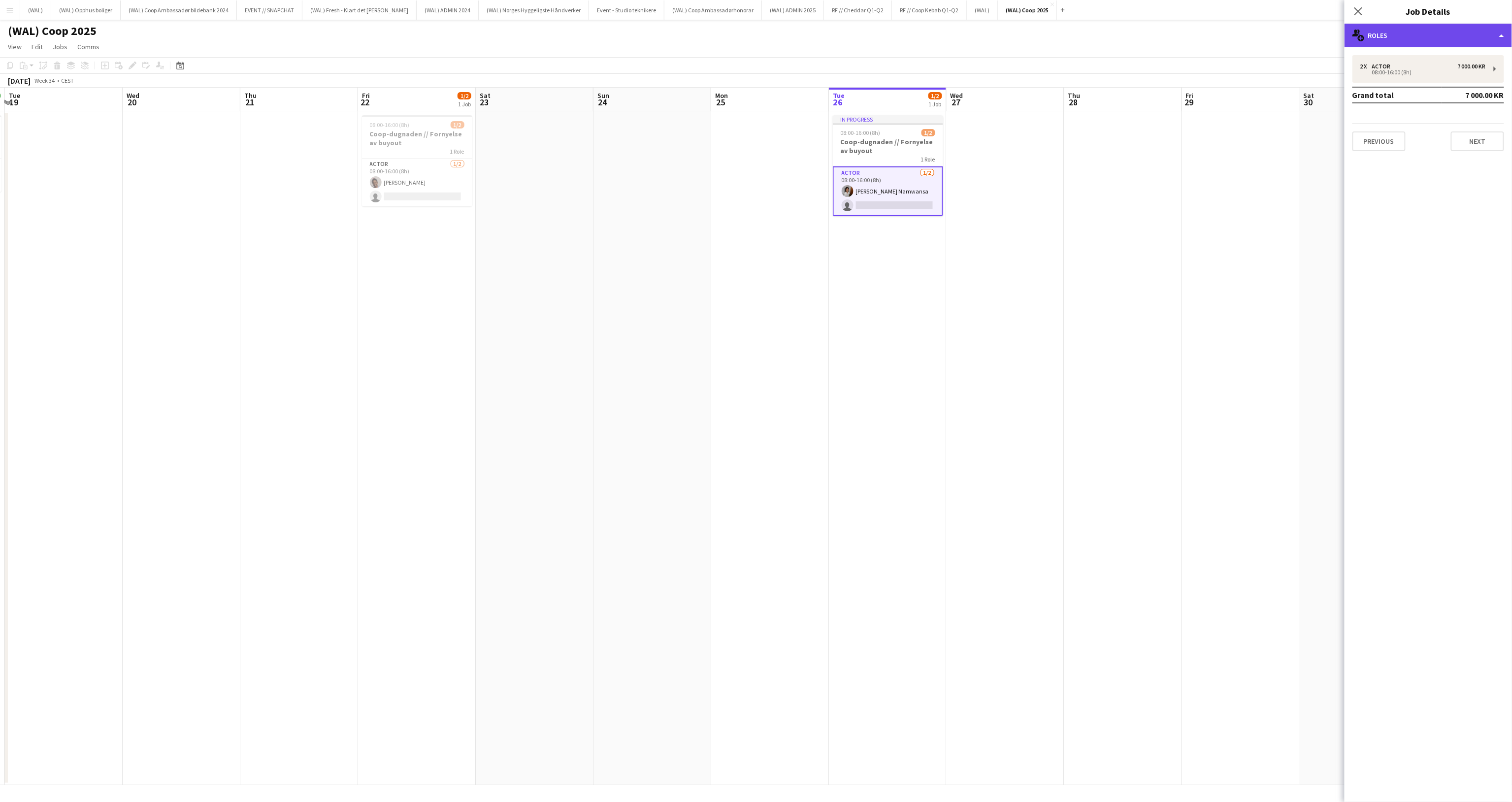
click at [1434, 32] on div "multiple-users-add Roles" at bounding box center [1428, 35] width 168 height 23
drag, startPoint x: 1353, startPoint y: 26, endPoint x: 1368, endPoint y: 26, distance: 15.0
click at [1358, 27] on div "multiple-users-add Roles" at bounding box center [1428, 35] width 168 height 23
click at [1356, 11] on icon "Close pop-in" at bounding box center [1358, 12] width 10 height 10
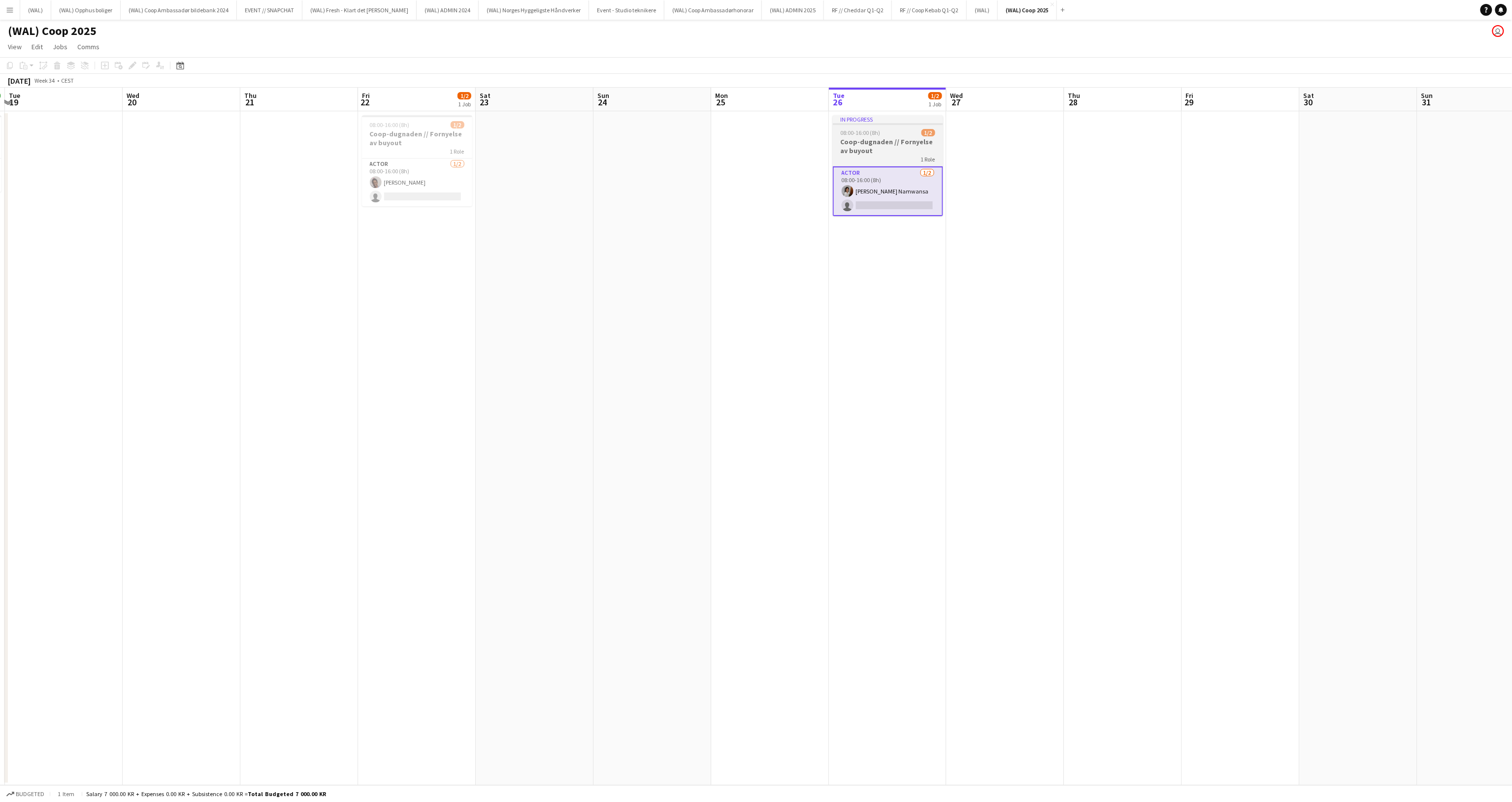
click at [914, 151] on h3 "Coop-dugnaden // Fornyelse av buyout" at bounding box center [888, 146] width 110 height 17
click at [914, 207] on app-card-role "Actor [DATE] 08:00-16:00 (8h) [PERSON_NAME] single-neutral-actions" at bounding box center [888, 191] width 108 height 47
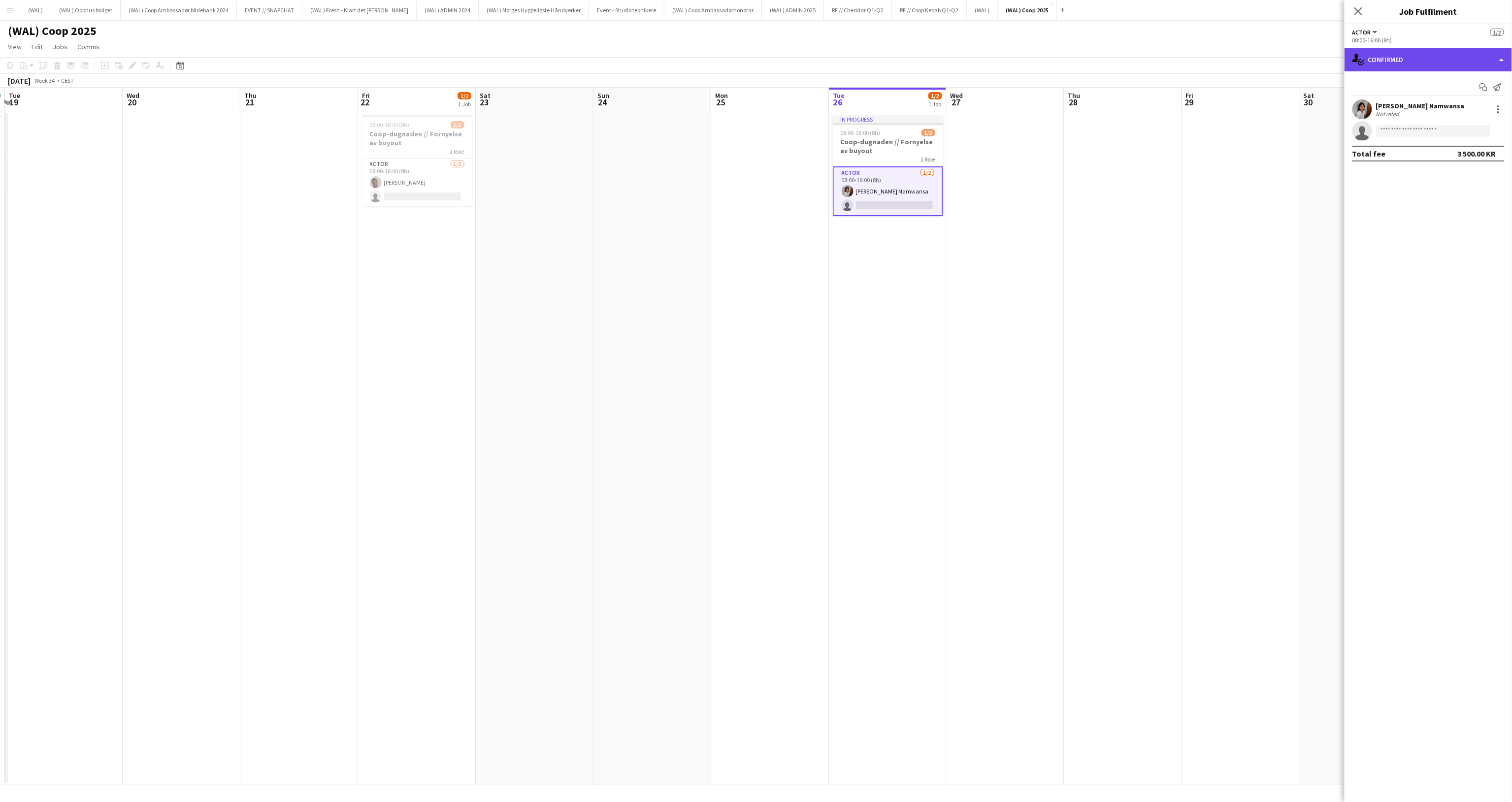
click at [1421, 62] on div "single-neutral-actions-check-2 Confirmed" at bounding box center [1428, 59] width 168 height 23
click at [1456, 217] on div "pen-write Job Details" at bounding box center [1461, 221] width 98 height 19
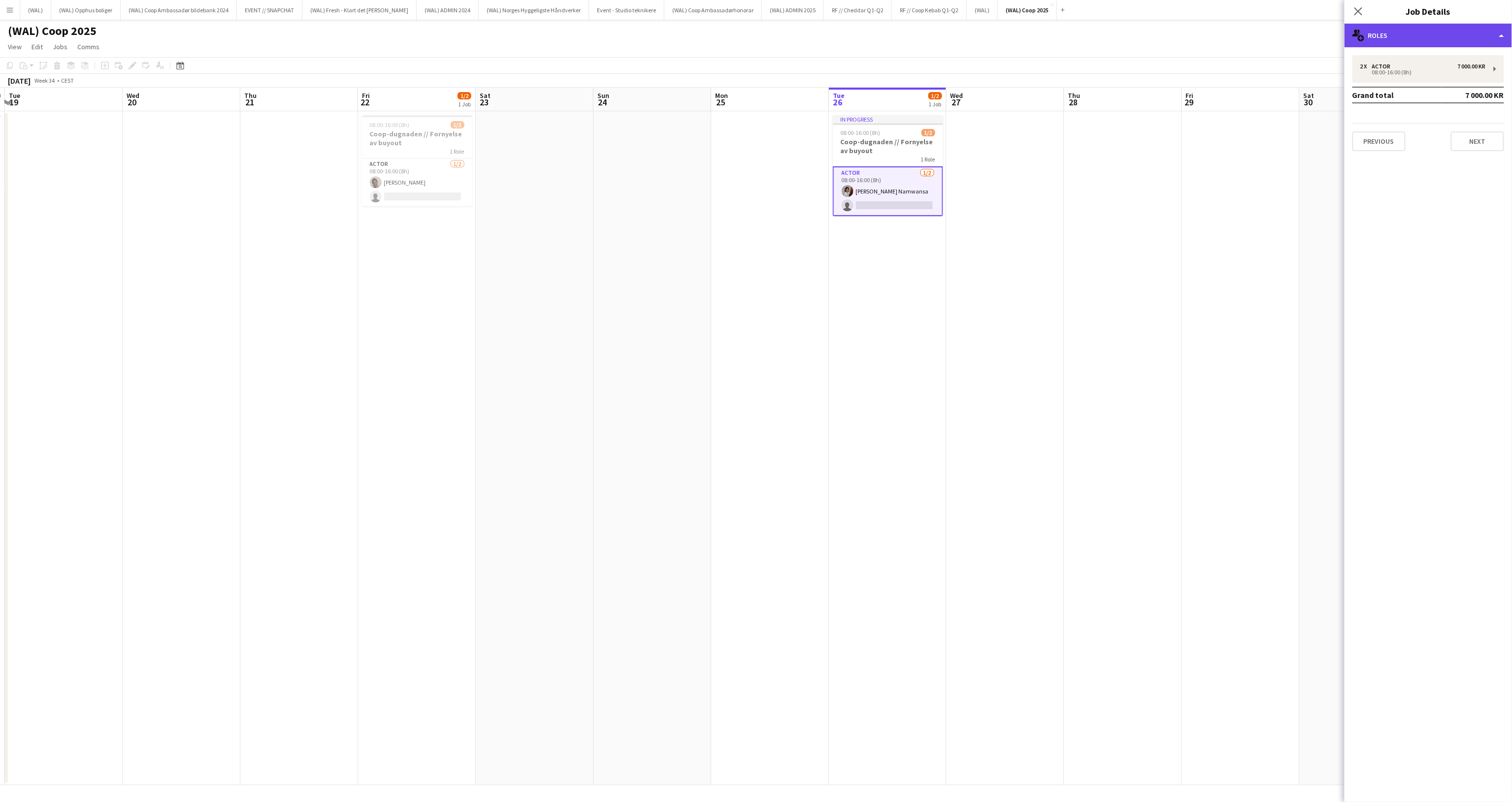
click at [1448, 34] on div "multiple-users-add Roles" at bounding box center [1428, 35] width 168 height 23
drag, startPoint x: 1449, startPoint y: 32, endPoint x: 1306, endPoint y: 3, distance: 145.9
click at [1449, 31] on div "multiple-users-add Roles" at bounding box center [1428, 35] width 168 height 23
click at [1390, 64] on div "Actor" at bounding box center [1383, 66] width 22 height 7
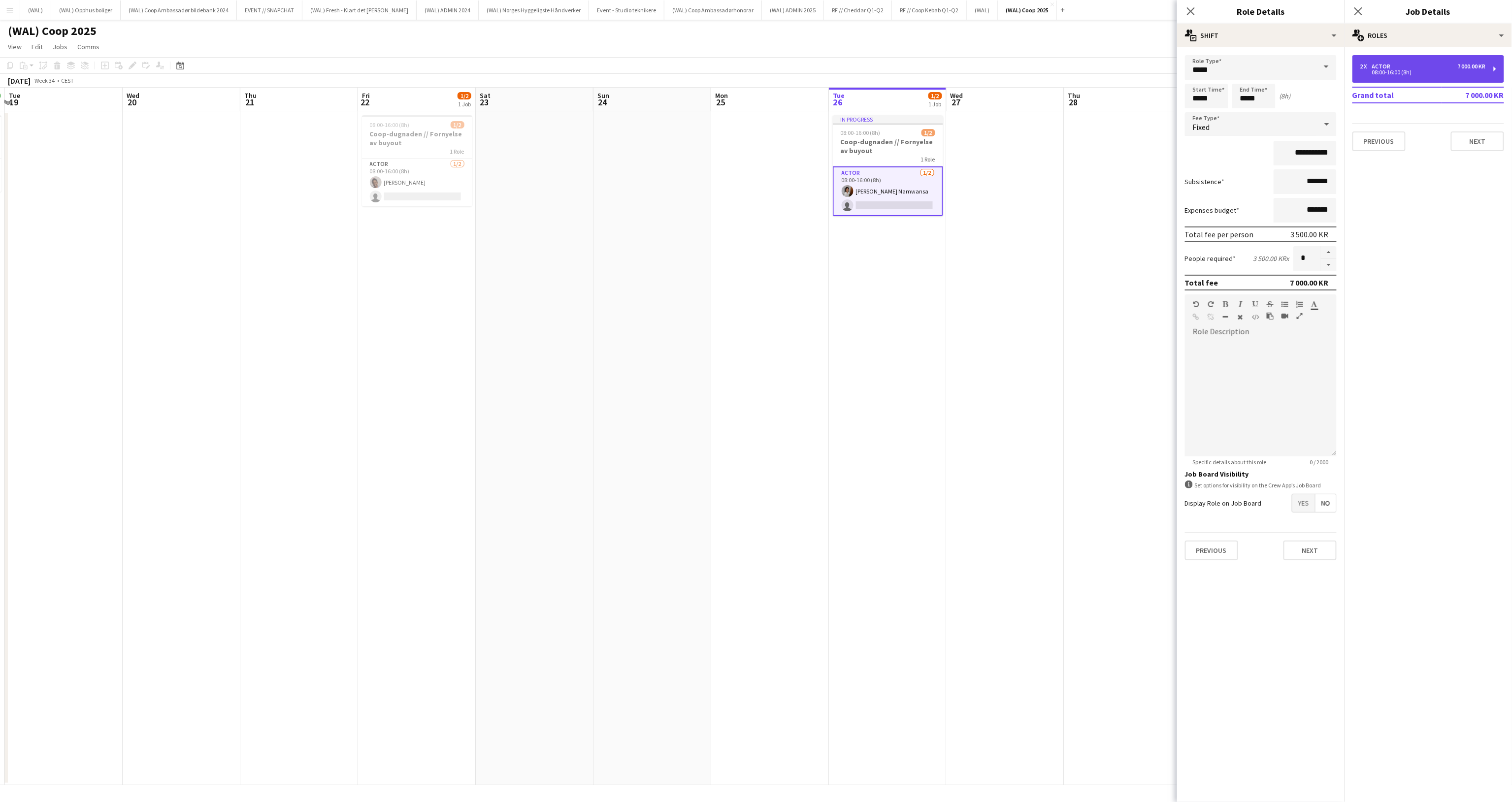
click at [1392, 62] on div "2 x Actor 7 000.00 KR 08:00-16:00 (8h)" at bounding box center [1428, 69] width 152 height 27
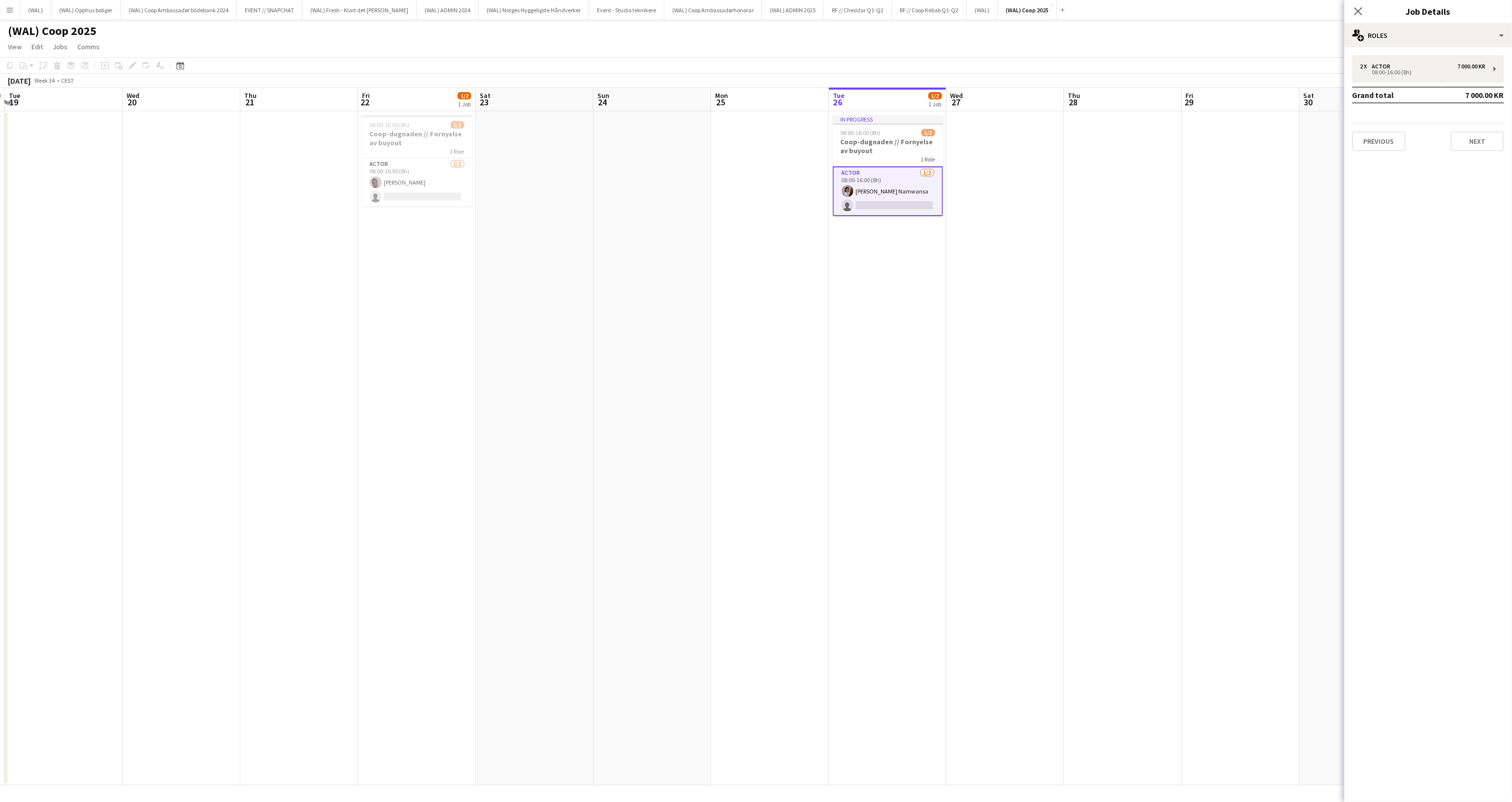
click at [1417, 15] on h3 "Job Details" at bounding box center [1428, 11] width 168 height 13
click at [1466, 140] on button "Next" at bounding box center [1477, 141] width 53 height 19
click at [1476, 38] on div "maps-pin-1 Location" at bounding box center [1428, 35] width 168 height 23
click at [1477, 36] on div "maps-pin-1 Location" at bounding box center [1428, 35] width 168 height 23
click at [1478, 36] on div "maps-pin-1 Location" at bounding box center [1428, 35] width 168 height 23
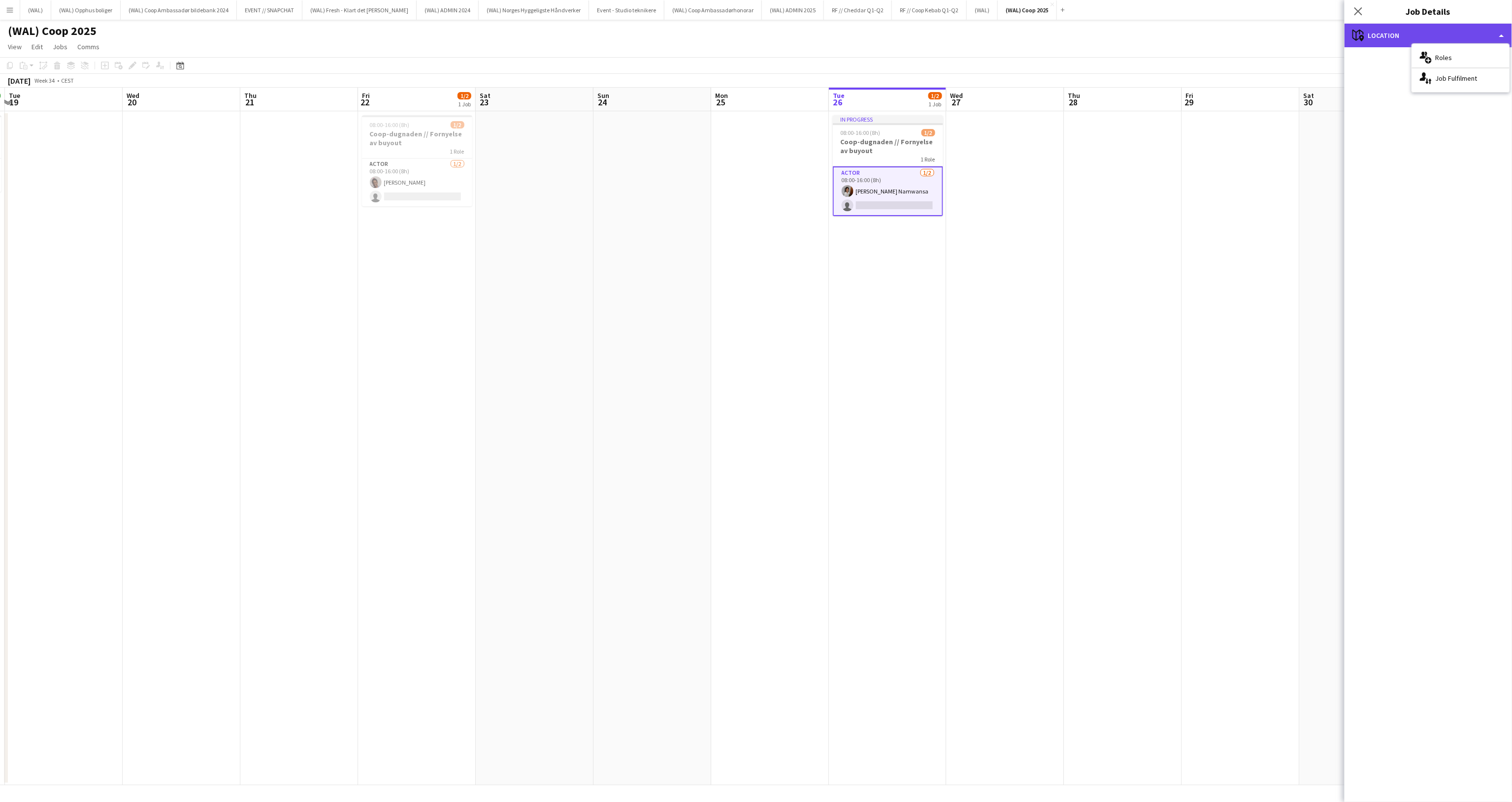
click at [1474, 40] on div "maps-pin-1 Location" at bounding box center [1428, 35] width 168 height 23
click at [1358, 11] on icon at bounding box center [1358, 12] width 10 height 10
drag, startPoint x: 952, startPoint y: 274, endPoint x: 941, endPoint y: 264, distance: 14.9
click at [948, 272] on app-calendar-viewport "Sun 17 Mon 18 1/1 1 Job Tue 19 Wed 20 Thu 21 Fri 22 1/2 1 Job Sat 23 Sun 24 Mon…" at bounding box center [756, 437] width 1512 height 698
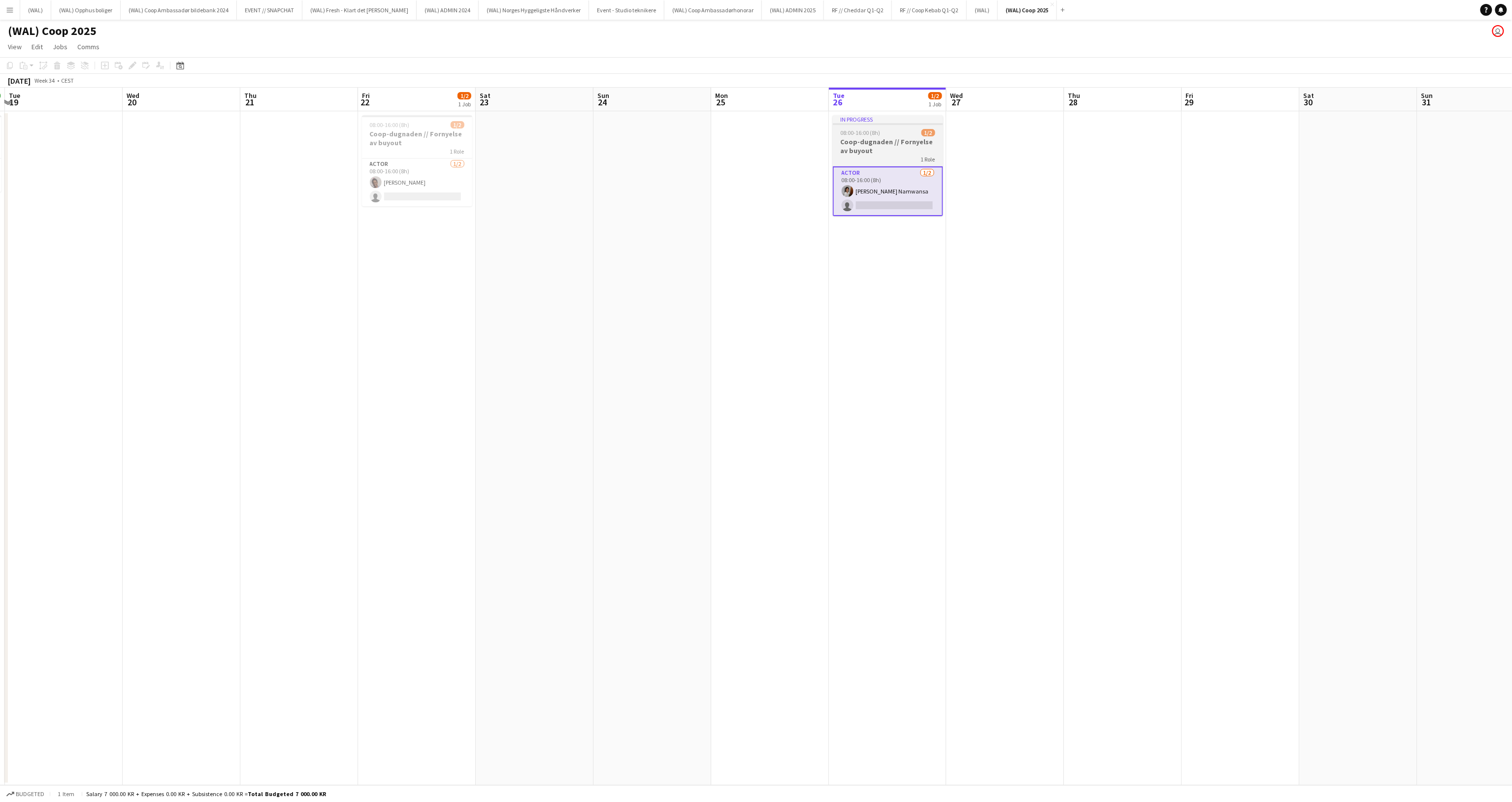
scroll to position [0, 234]
click at [865, 150] on h3 "Coop-dugnaden // Fornyelse av buyout" at bounding box center [884, 146] width 110 height 17
click at [135, 63] on icon at bounding box center [135, 63] width 3 height 3
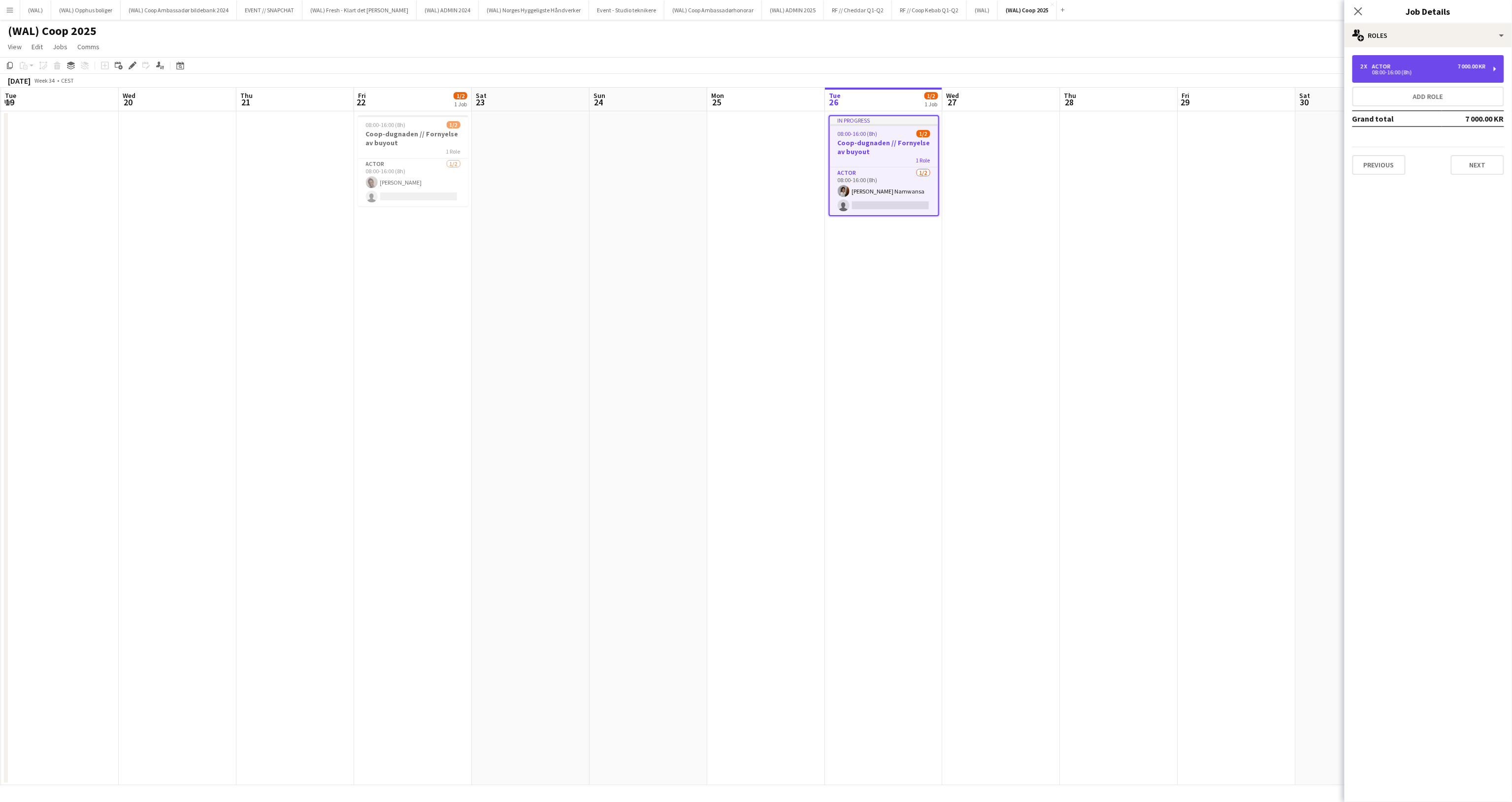
click at [1503, 70] on div "2 x Actor 7 000.00 KR 08:00-16:00 (8h)" at bounding box center [1428, 69] width 152 height 27
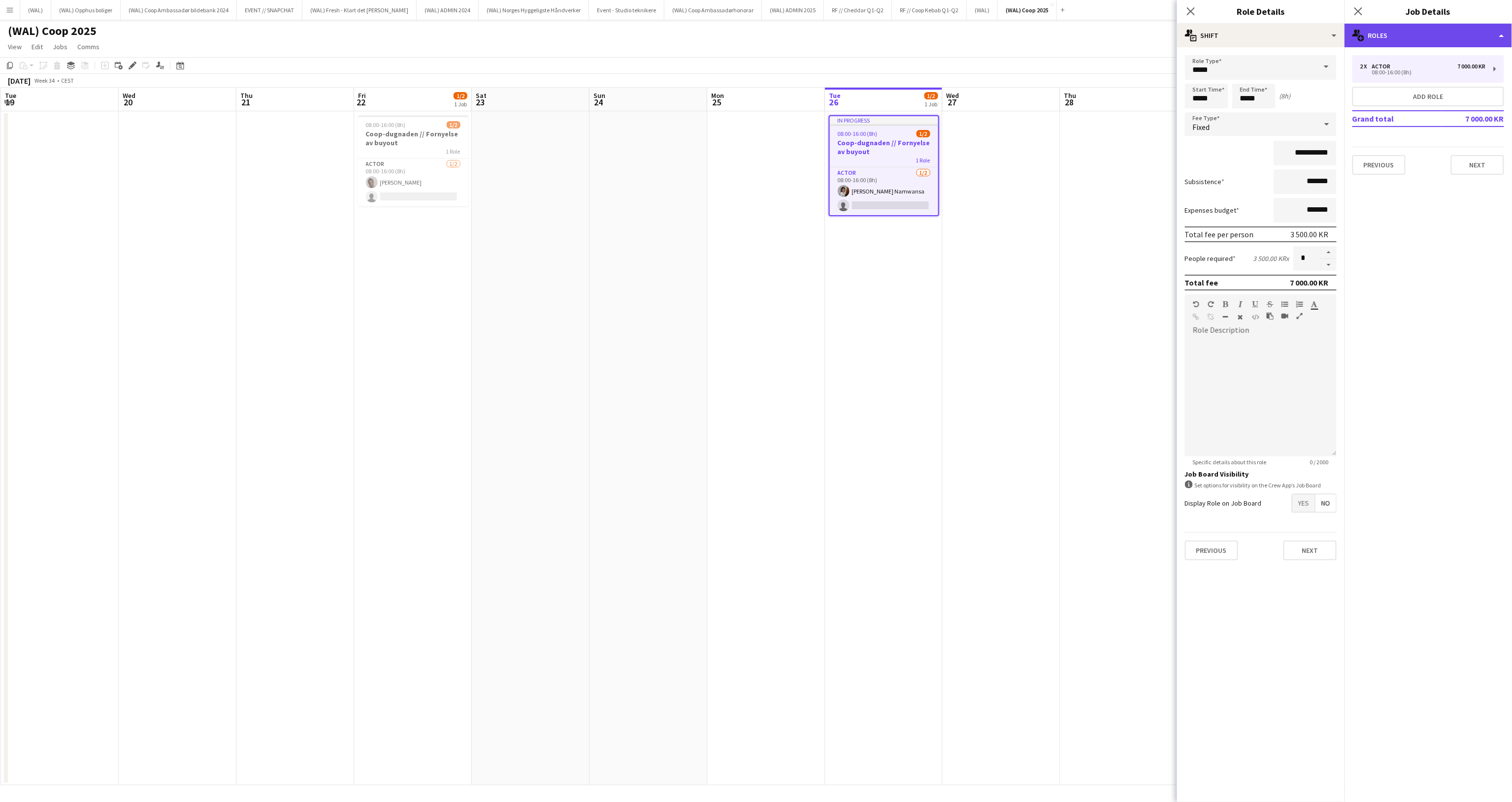
click at [1443, 34] on div "multiple-users-add Roles" at bounding box center [1428, 35] width 168 height 23
click at [1453, 117] on div "tags-double Labels" at bounding box center [1461, 116] width 98 height 19
drag, startPoint x: 1481, startPoint y: 144, endPoint x: 1263, endPoint y: 9, distance: 256.4
click at [1478, 142] on button "Next" at bounding box center [1477, 147] width 53 height 19
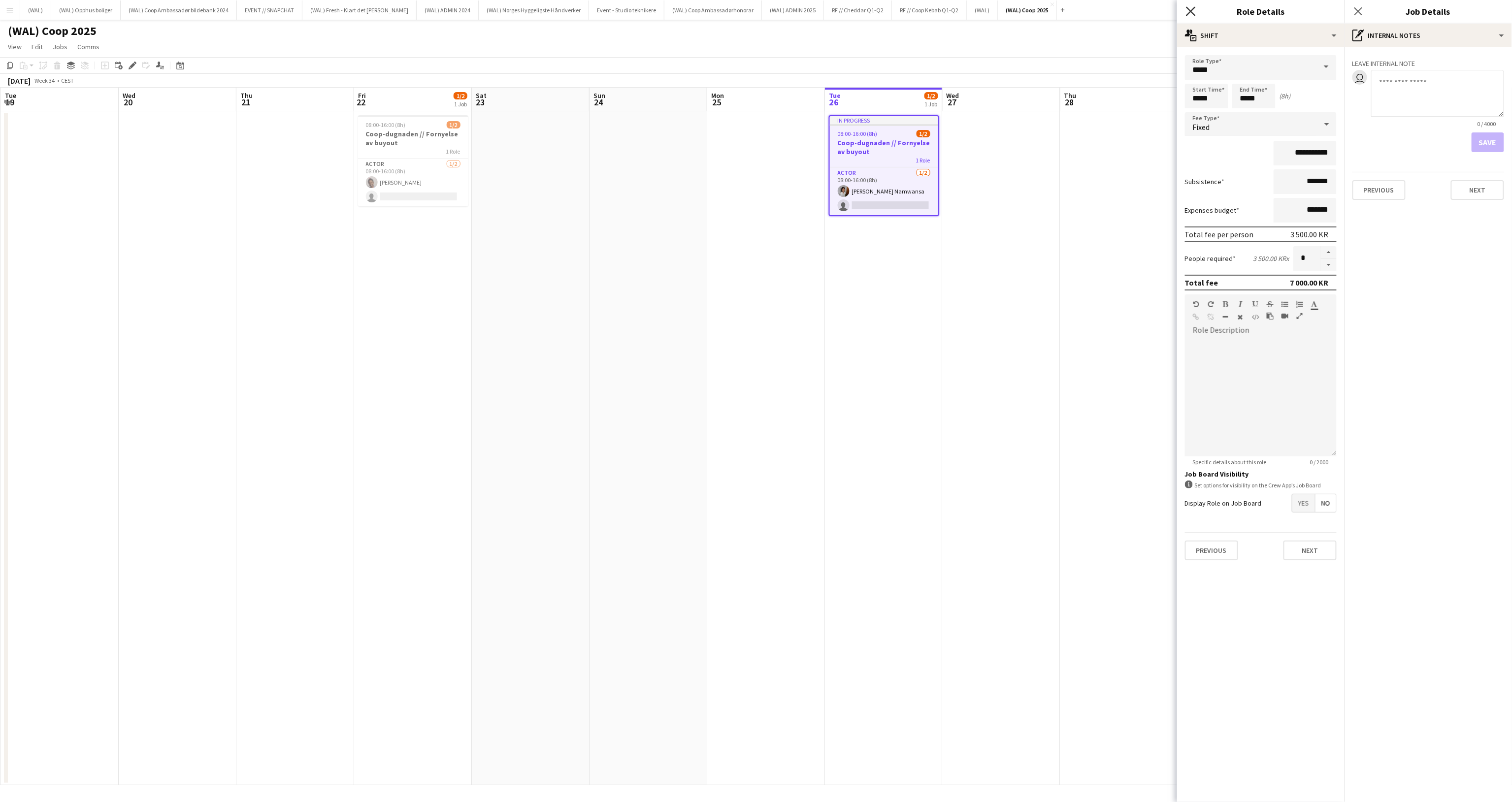
drag, startPoint x: 1181, startPoint y: 8, endPoint x: 1192, endPoint y: 9, distance: 11.0
click at [1183, 8] on div "Close pop-in" at bounding box center [1190, 11] width 27 height 22
click at [1192, 9] on icon "Close pop-in" at bounding box center [1191, 12] width 10 height 10
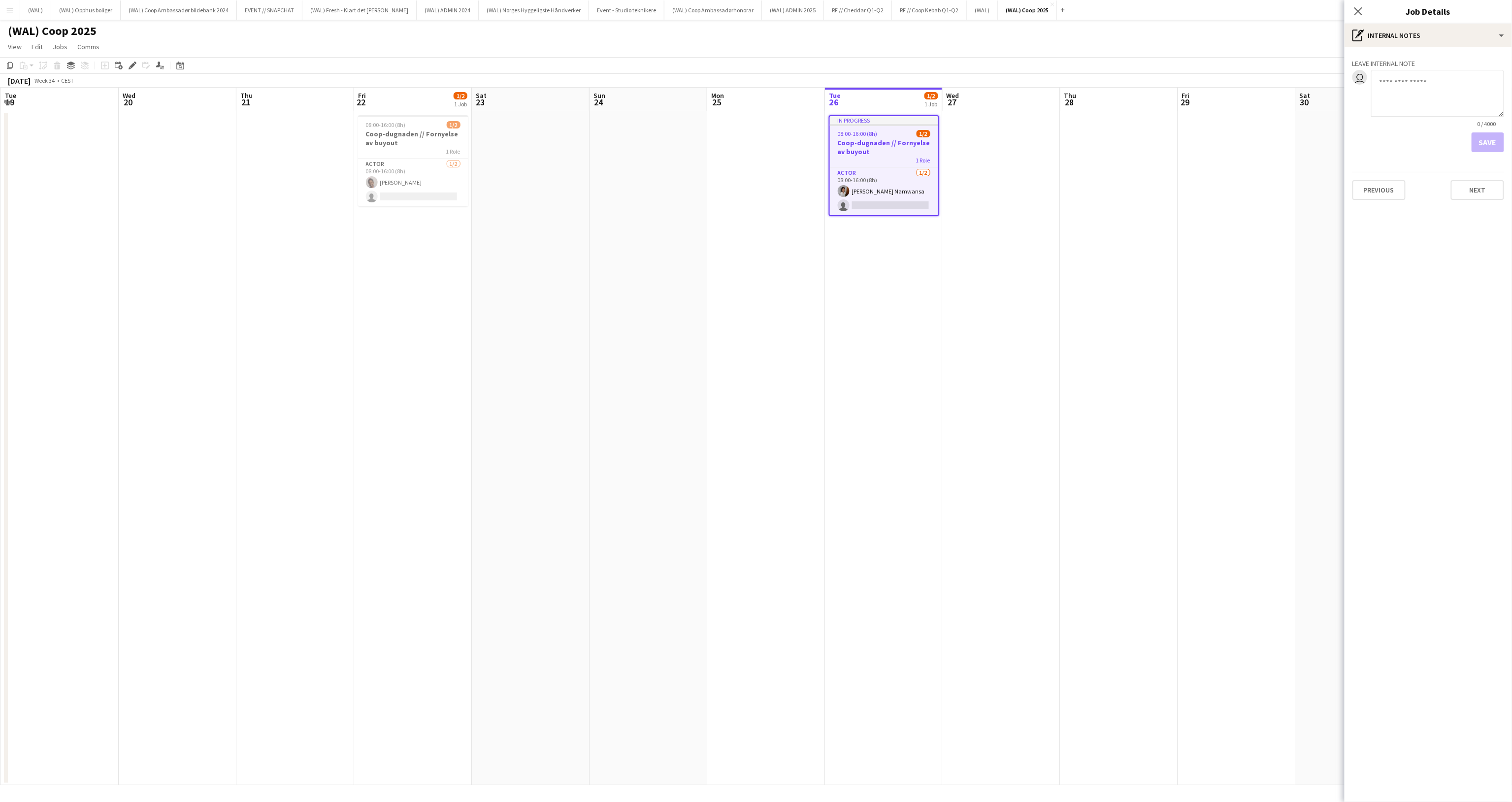
click at [977, 45] on app-page-menu "View Day view expanded Day view collapsed Month view Date picker Jump to [DATE]…" at bounding box center [756, 47] width 1512 height 18
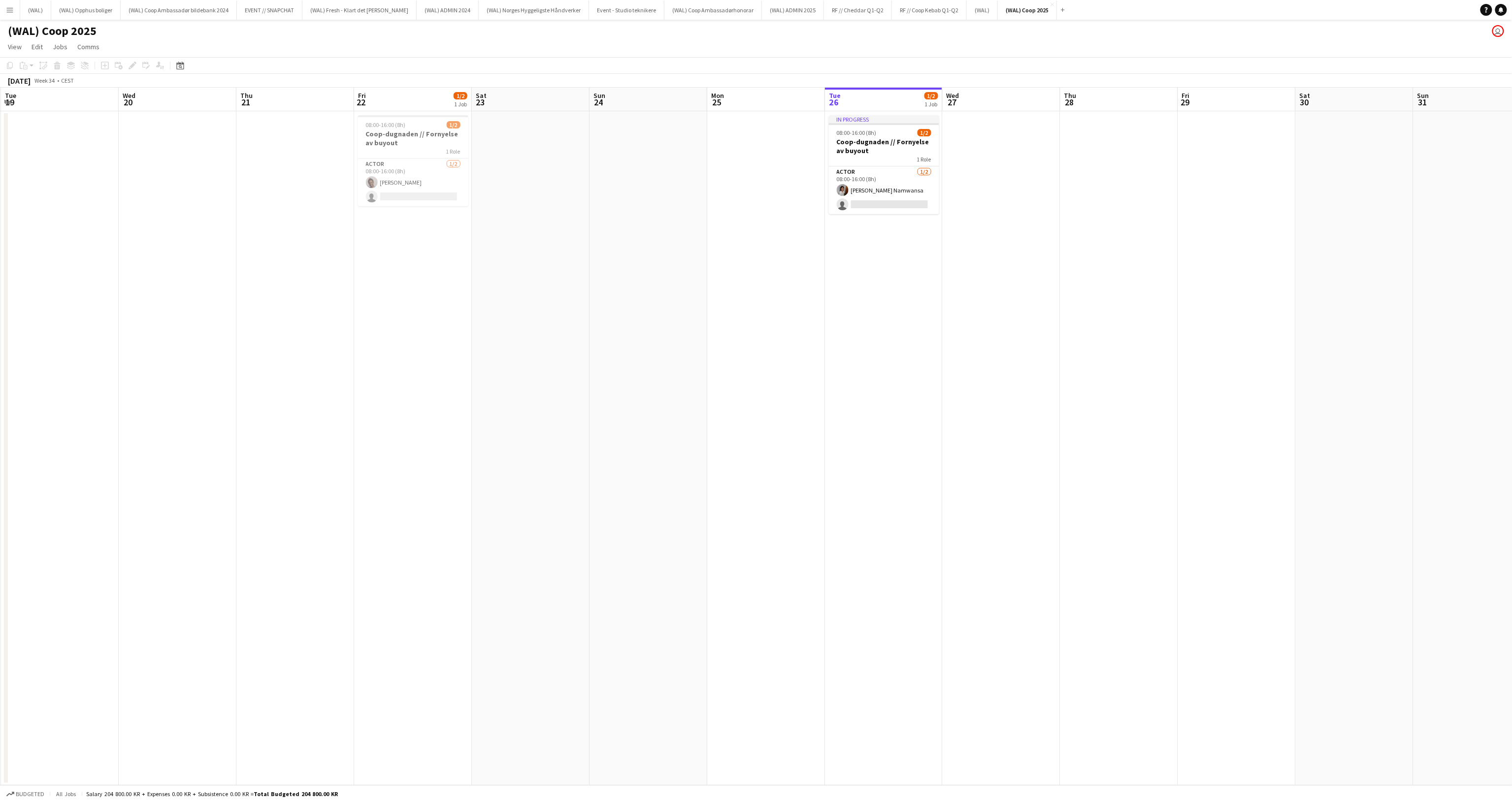
click at [1111, 339] on app-date-cell at bounding box center [1120, 448] width 118 height 674
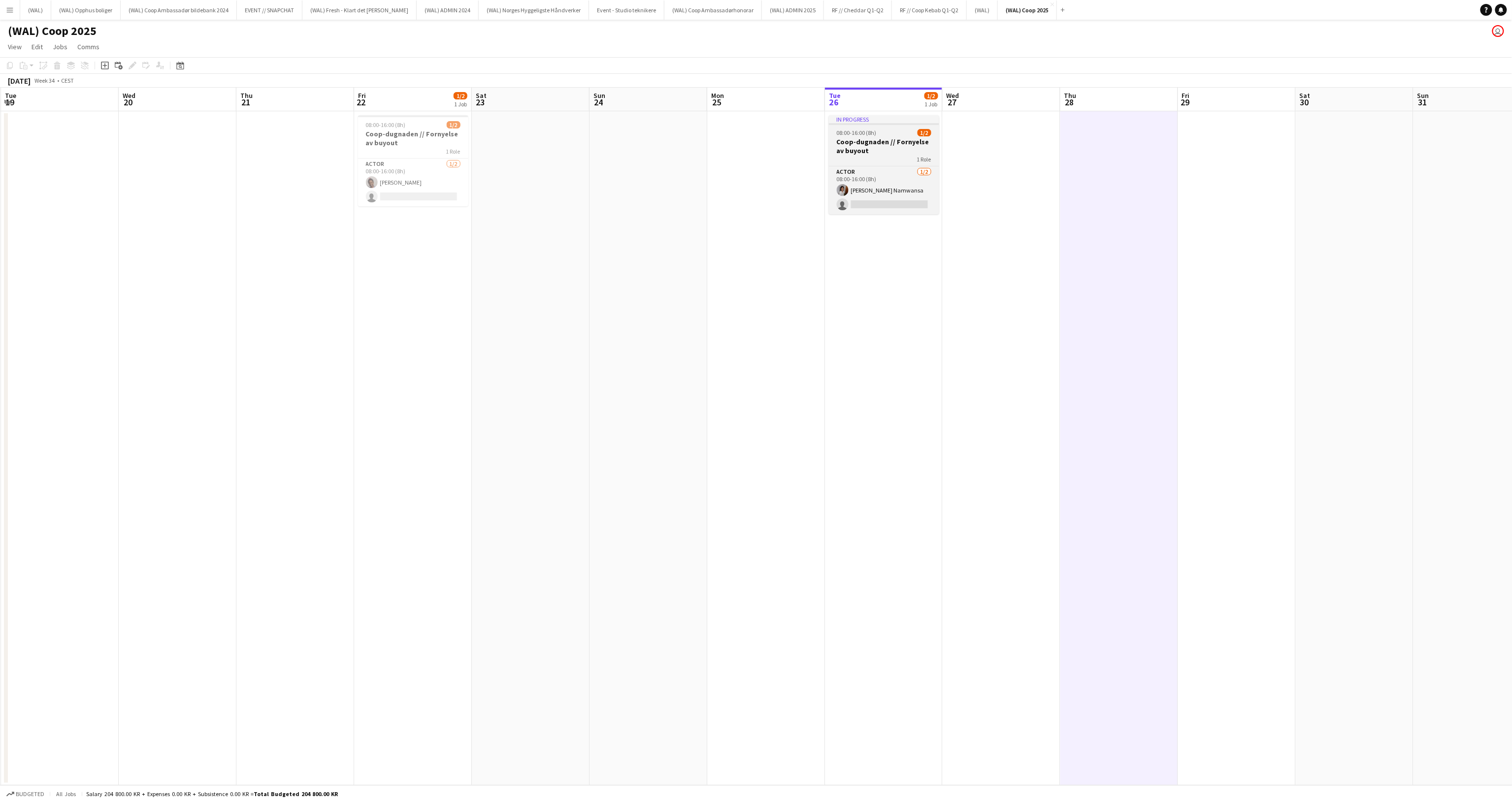
click at [855, 139] on h3 "Coop-dugnaden // Fornyelse av buyout" at bounding box center [884, 146] width 110 height 17
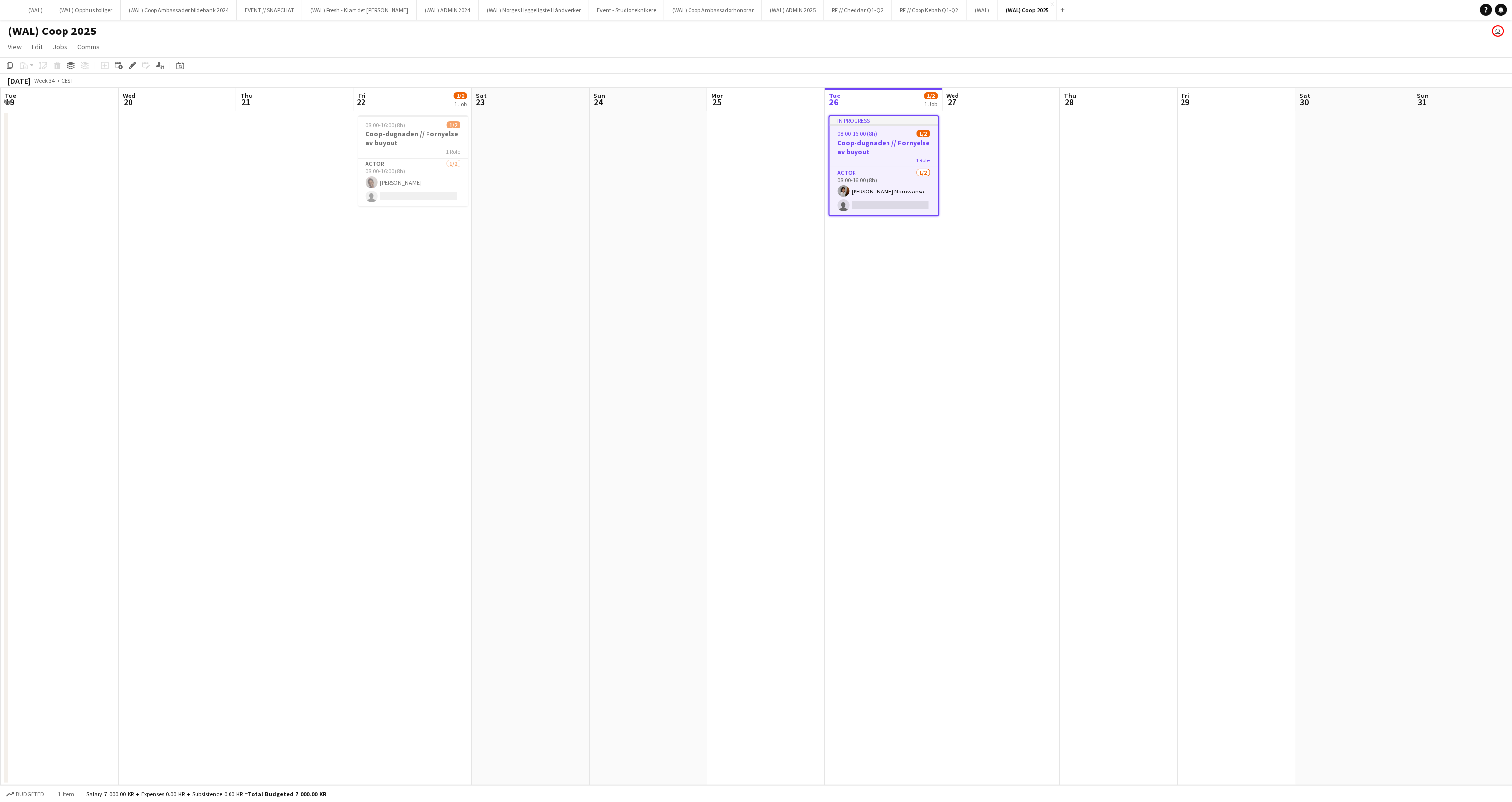
click at [1280, 30] on div "(WAL) Coop 2025 user" at bounding box center [756, 28] width 1512 height 18
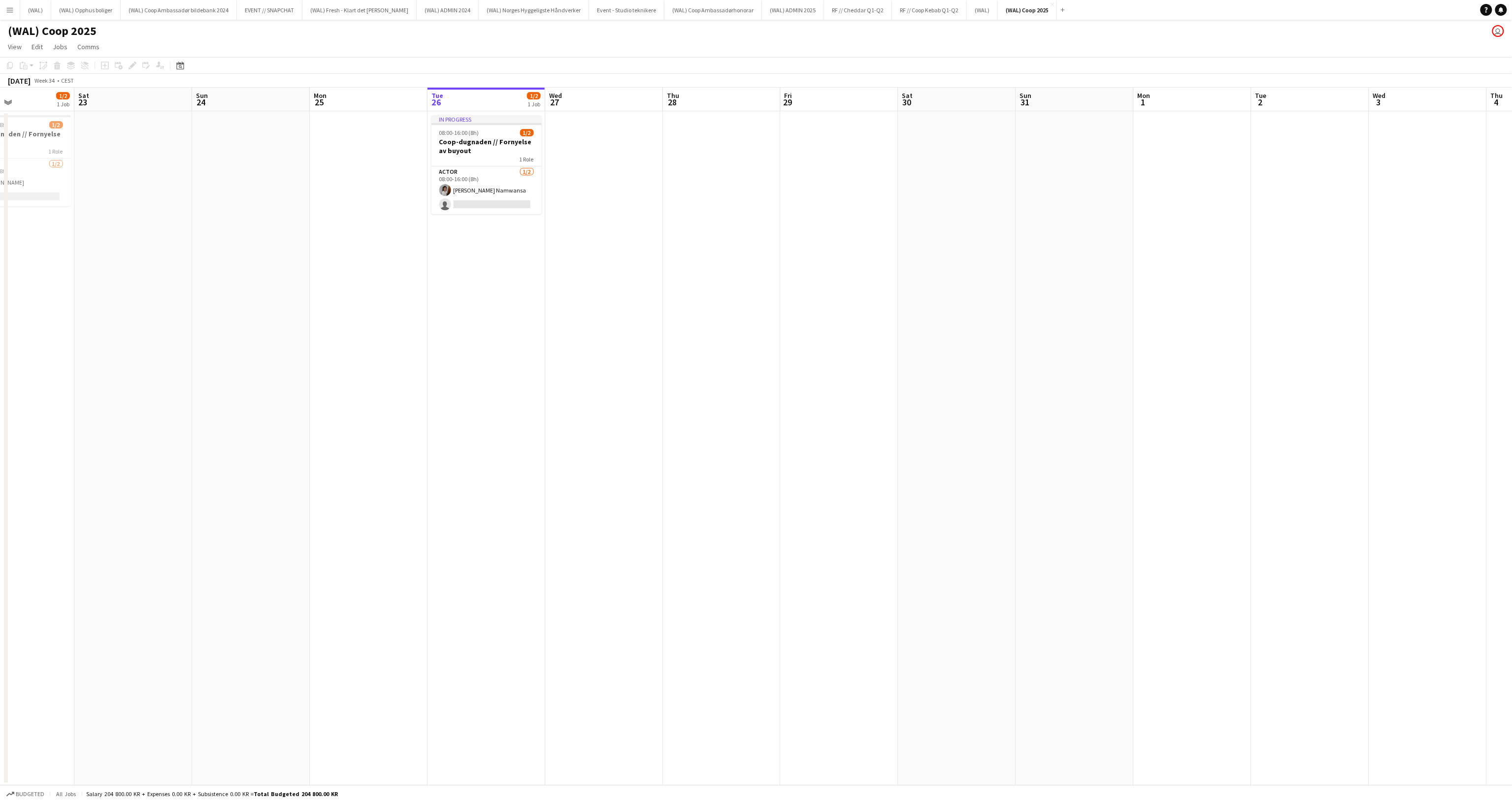
scroll to position [0, 398]
